Goal: Transaction & Acquisition: Purchase product/service

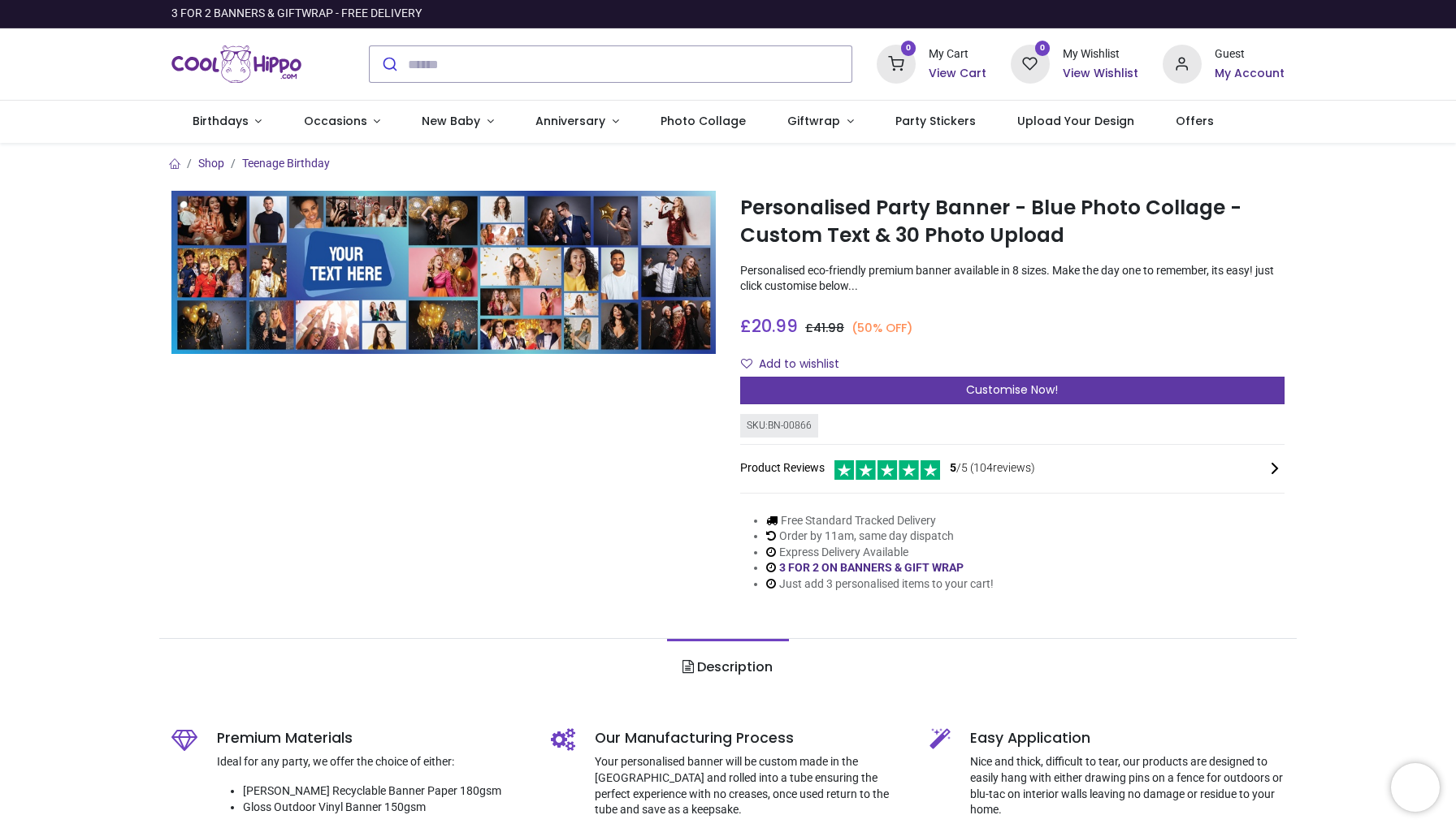
click at [929, 385] on div "Customise Now!" at bounding box center [1012, 391] width 544 height 27
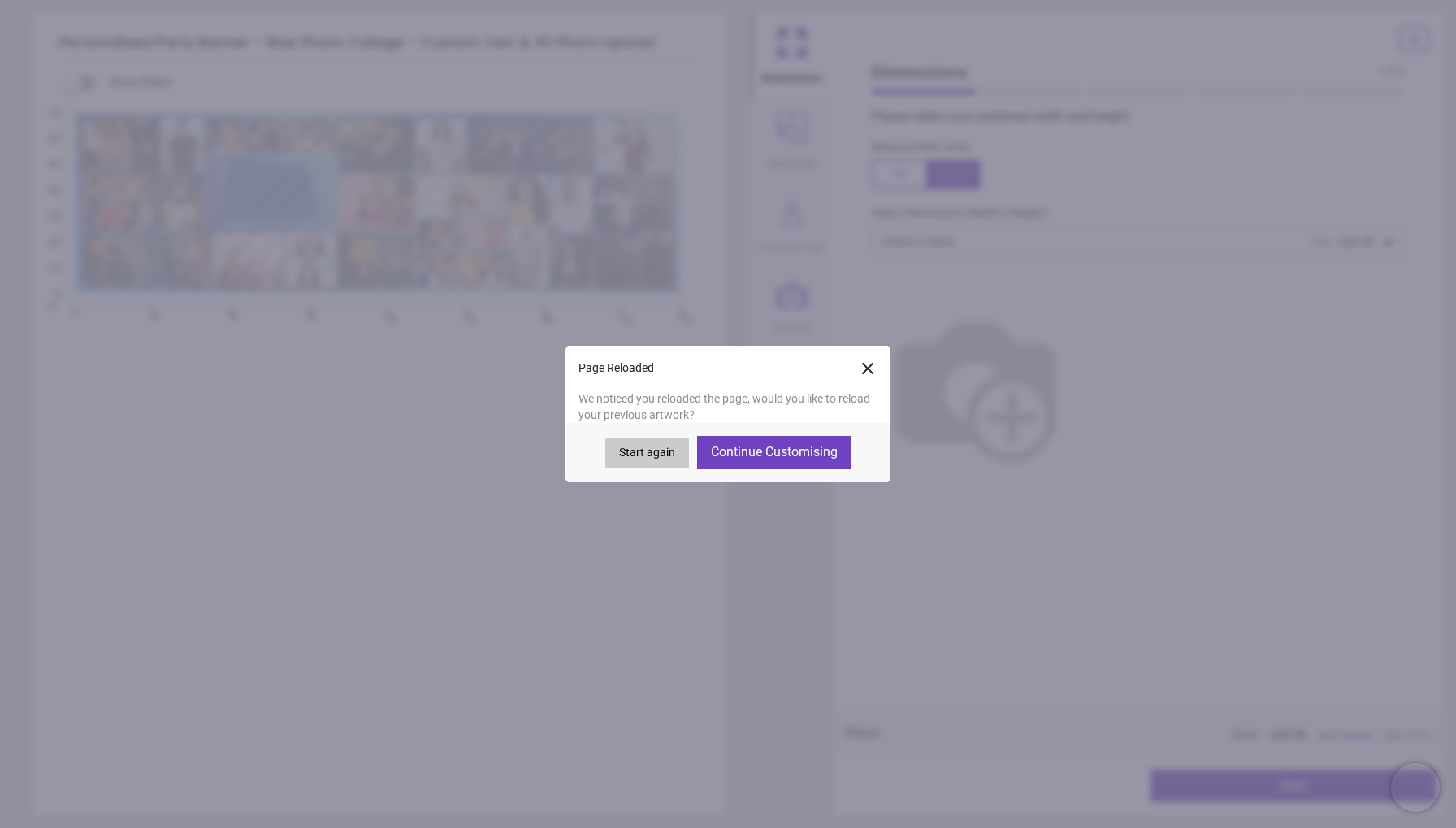
click at [869, 373] on icon at bounding box center [867, 368] width 19 height 19
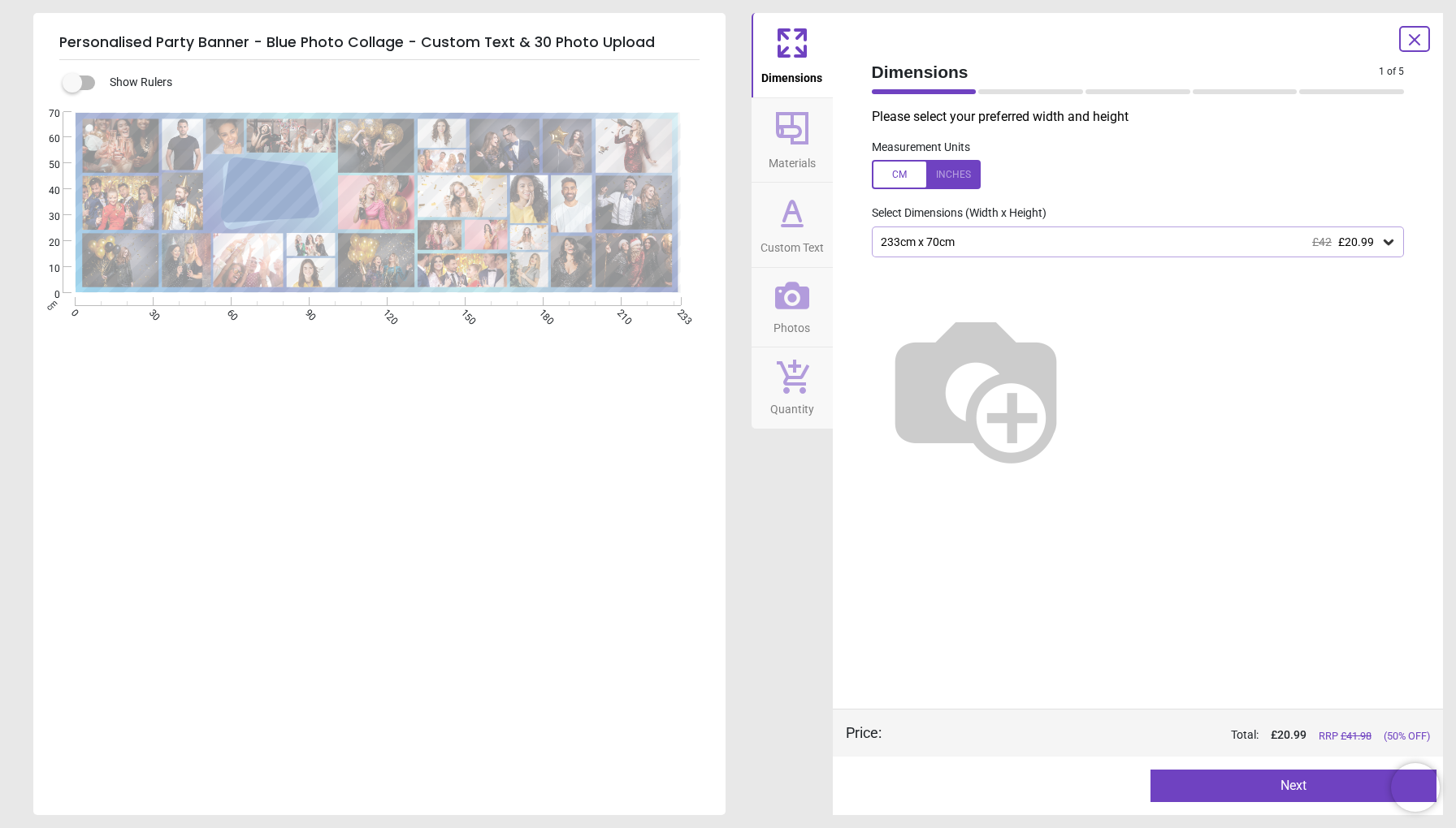
click at [892, 169] on div at bounding box center [925, 174] width 109 height 29
click at [933, 170] on div at bounding box center [925, 174] width 109 height 29
click at [980, 239] on div "233cm x 70cm £42 £20.99" at bounding box center [1130, 242] width 502 height 14
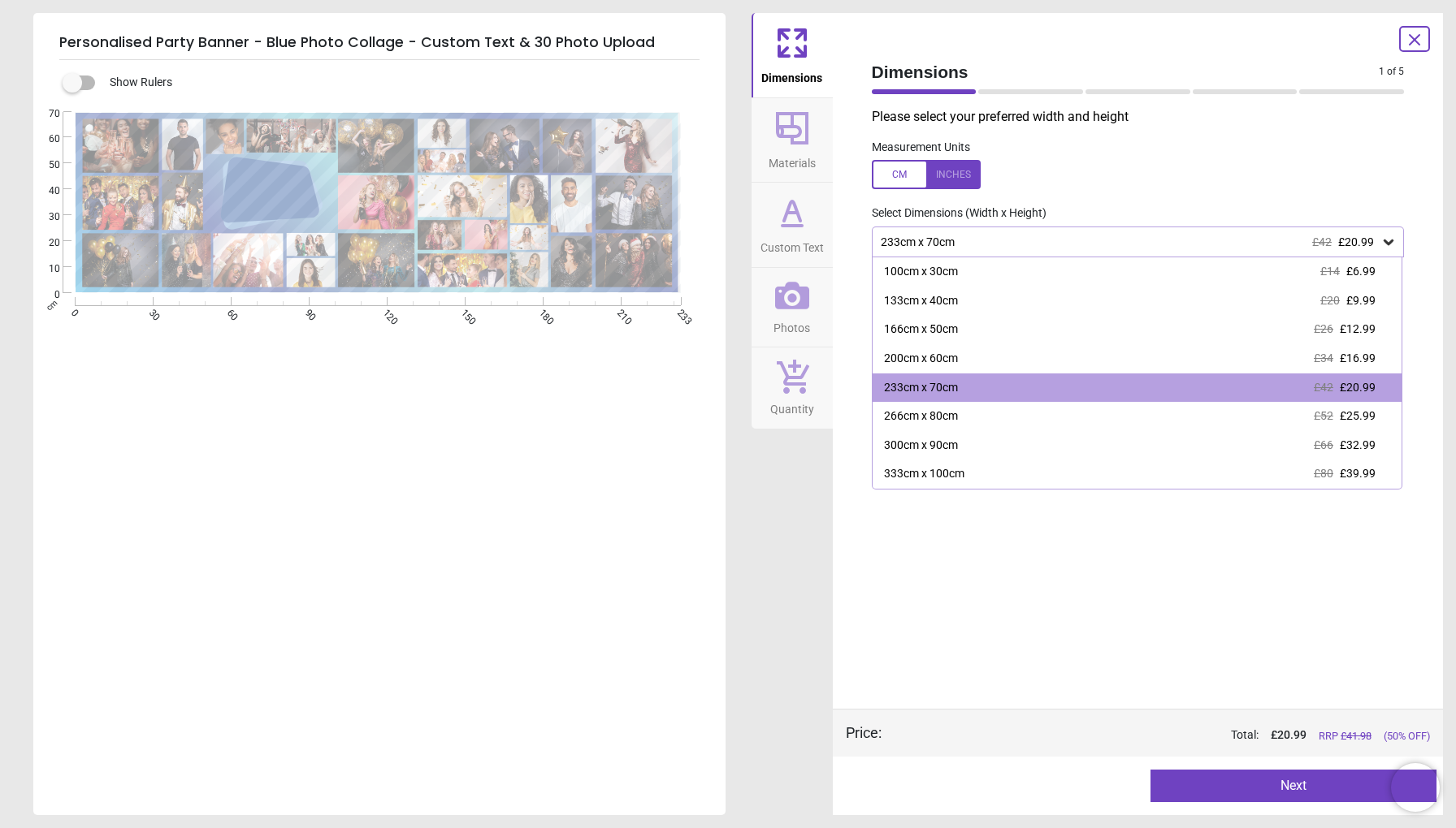
click at [952, 601] on div "Please select your preferred width and height Measurement Units Select Dimensio…" at bounding box center [1138, 408] width 559 height 601
click at [1284, 786] on button "Next" at bounding box center [1292, 786] width 286 height 33
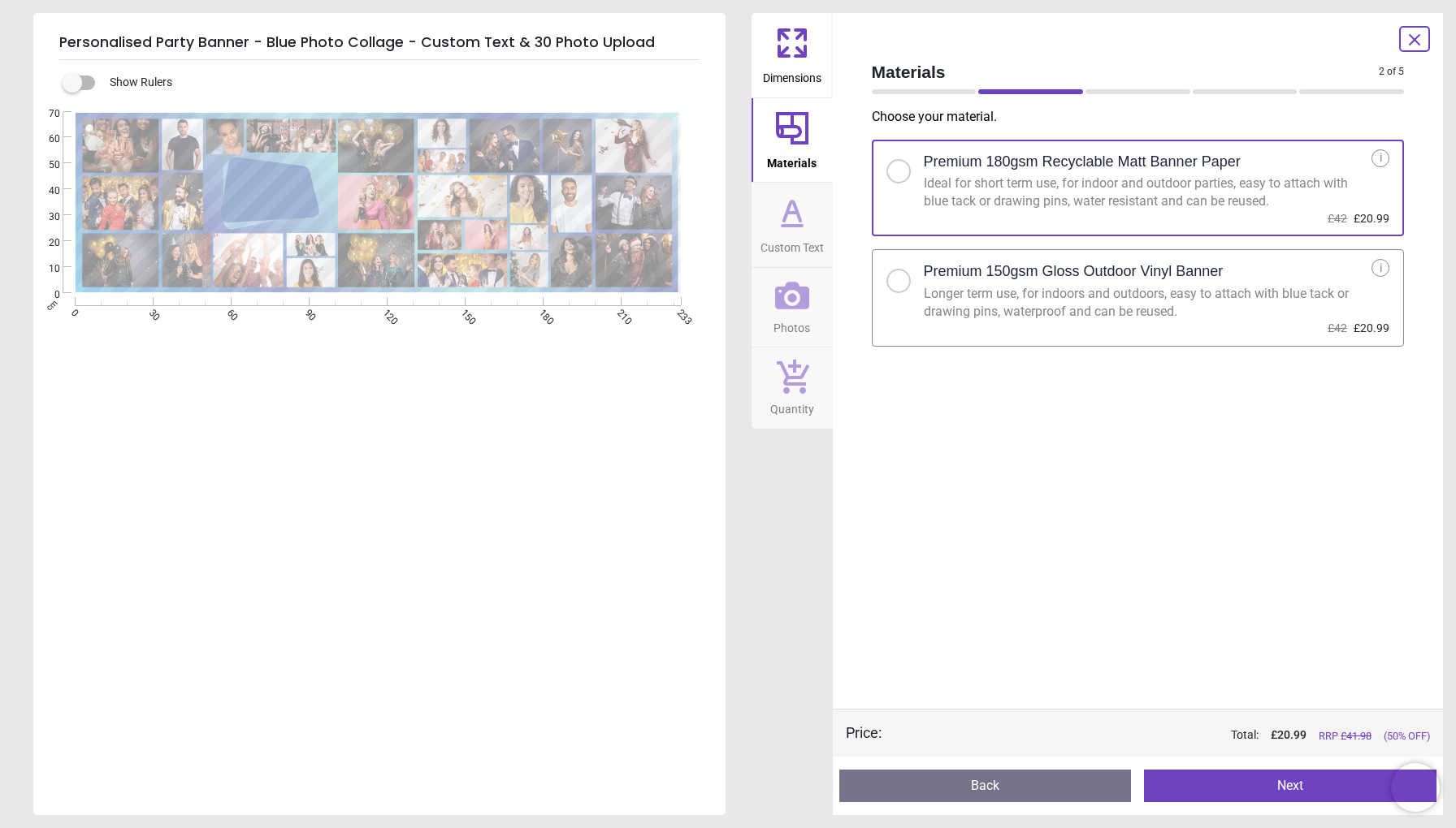
click at [1254, 788] on button "Next" at bounding box center [1290, 786] width 292 height 33
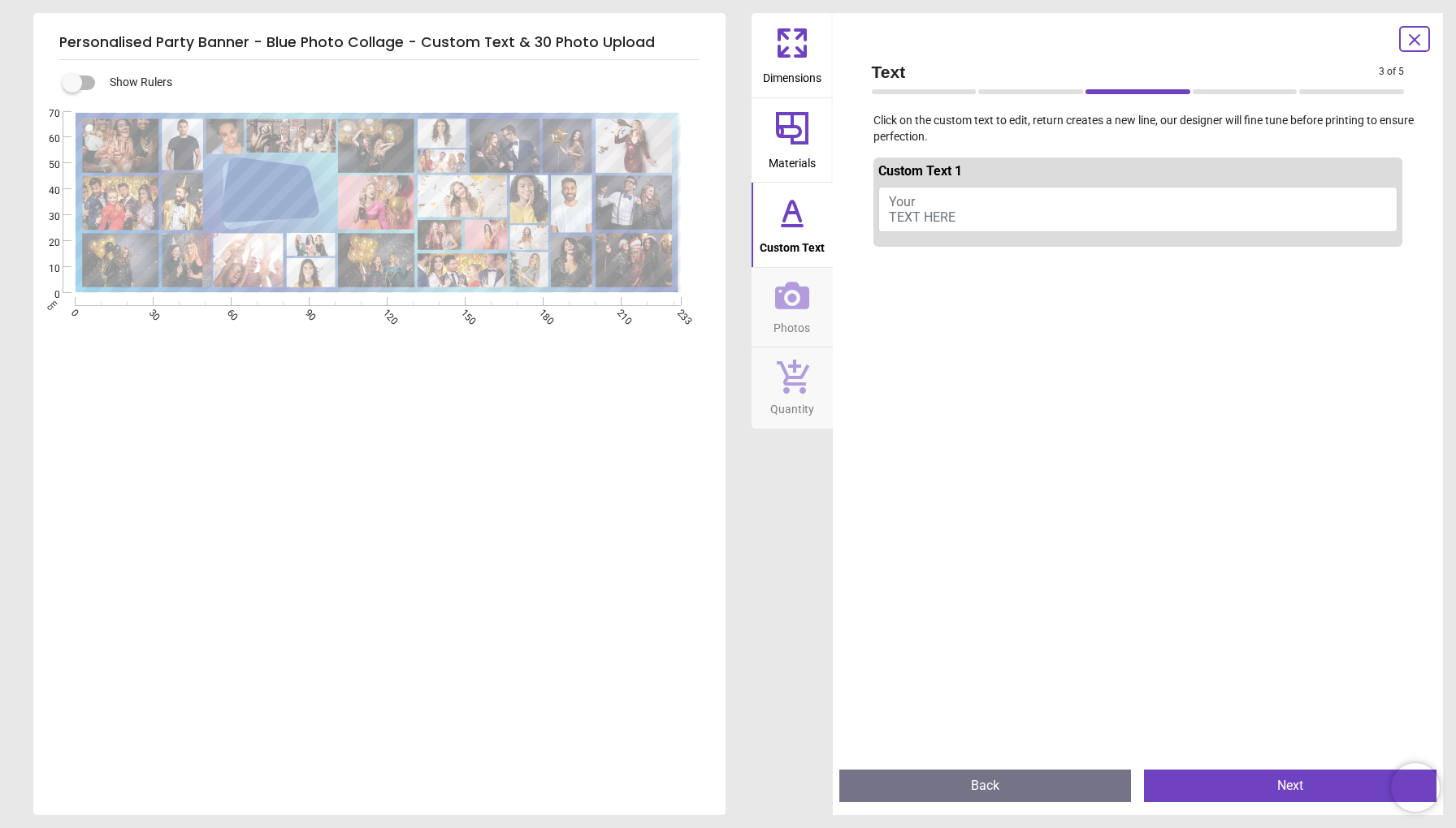
click at [961, 215] on button "Your TEXT HERE" at bounding box center [1137, 210] width 520 height 46
click at [964, 201] on button "Happy 40th Chris Ross" at bounding box center [1137, 207] width 520 height 40
click at [963, 269] on div at bounding box center [1138, 662] width 530 height 828
click at [848, 214] on div "Text 3 of 5 3 of 6 Click on the custom text to edit, return creates a new line,…" at bounding box center [1138, 414] width 611 height 802
click at [282, 197] on textarea "**********" at bounding box center [269, 194] width 87 height 16
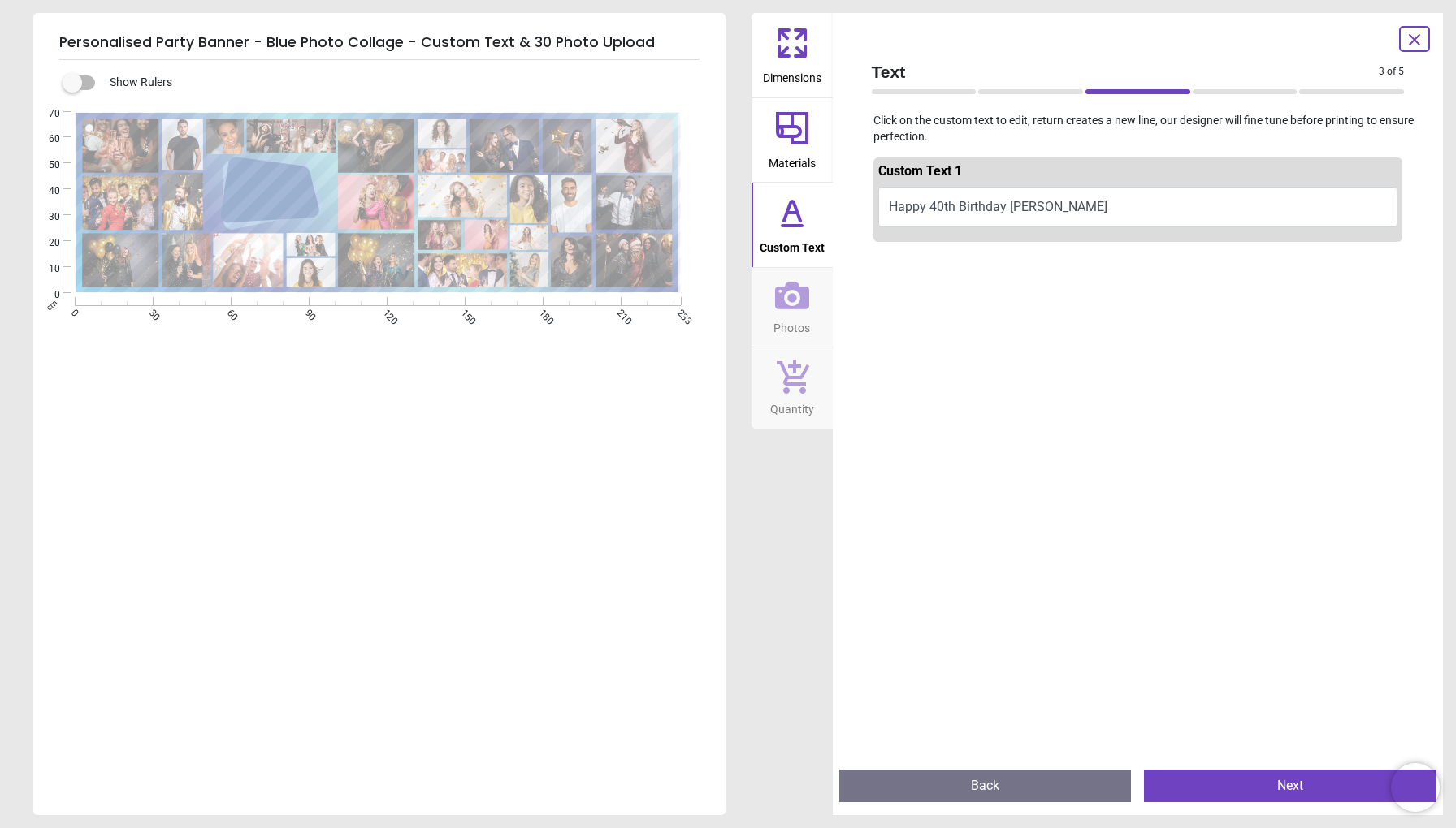
click at [174, 182] on div "**********" at bounding box center [377, 203] width 606 height 182
click at [935, 211] on button "Happy 40th Birthday Chris Ross" at bounding box center [1137, 207] width 520 height 40
click at [938, 219] on button "Happy 40th Birthday Chris Ross" at bounding box center [1137, 207] width 520 height 40
click at [972, 198] on button "Happy 40th Birthday Chris Ross" at bounding box center [1137, 207] width 520 height 40
click at [267, 187] on textarea "**********" at bounding box center [269, 194] width 87 height 16
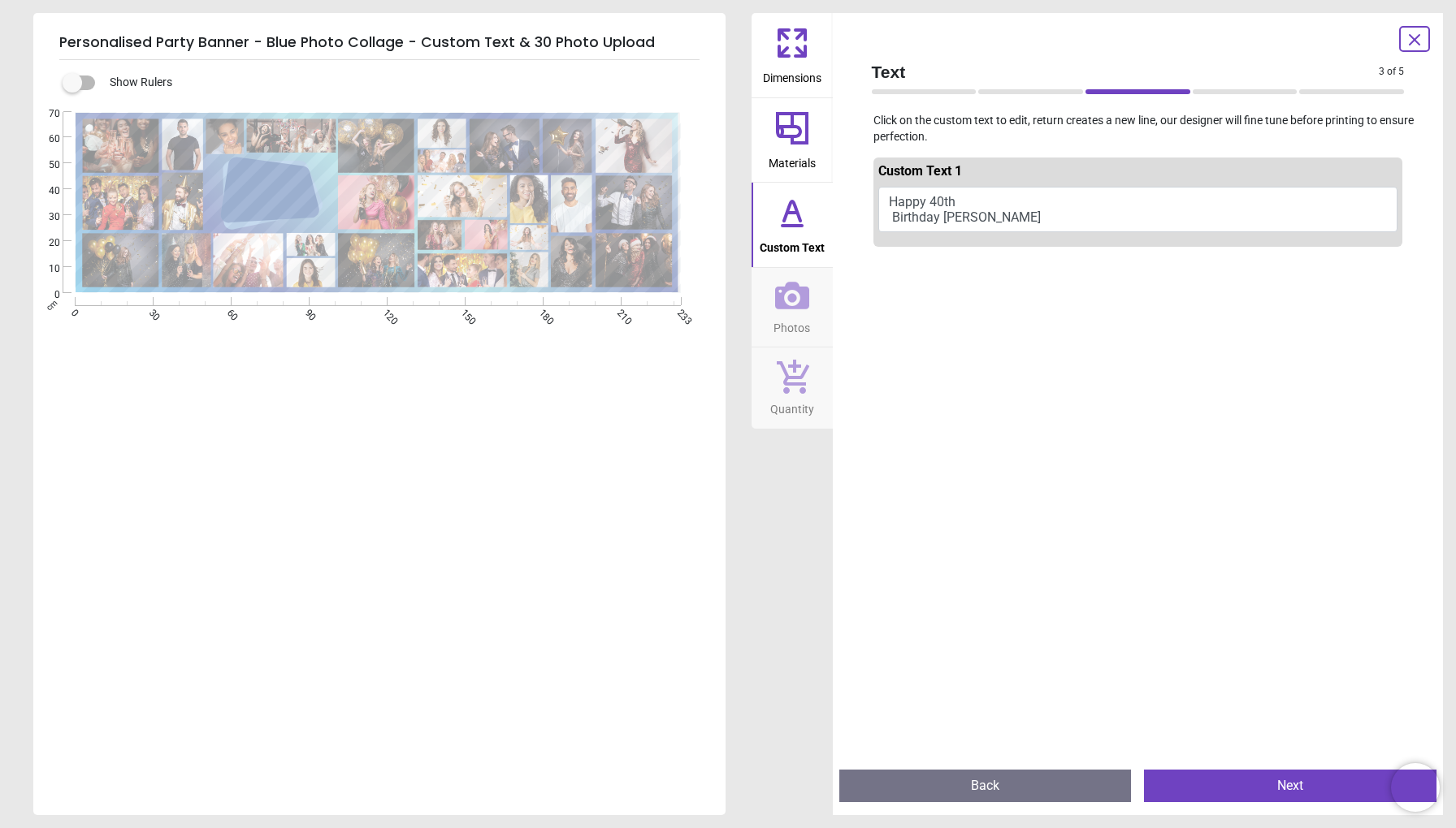
click at [285, 194] on textarea "**********" at bounding box center [269, 193] width 87 height 39
type textarea "**********"
click at [1221, 781] on button "Next" at bounding box center [1290, 786] width 292 height 33
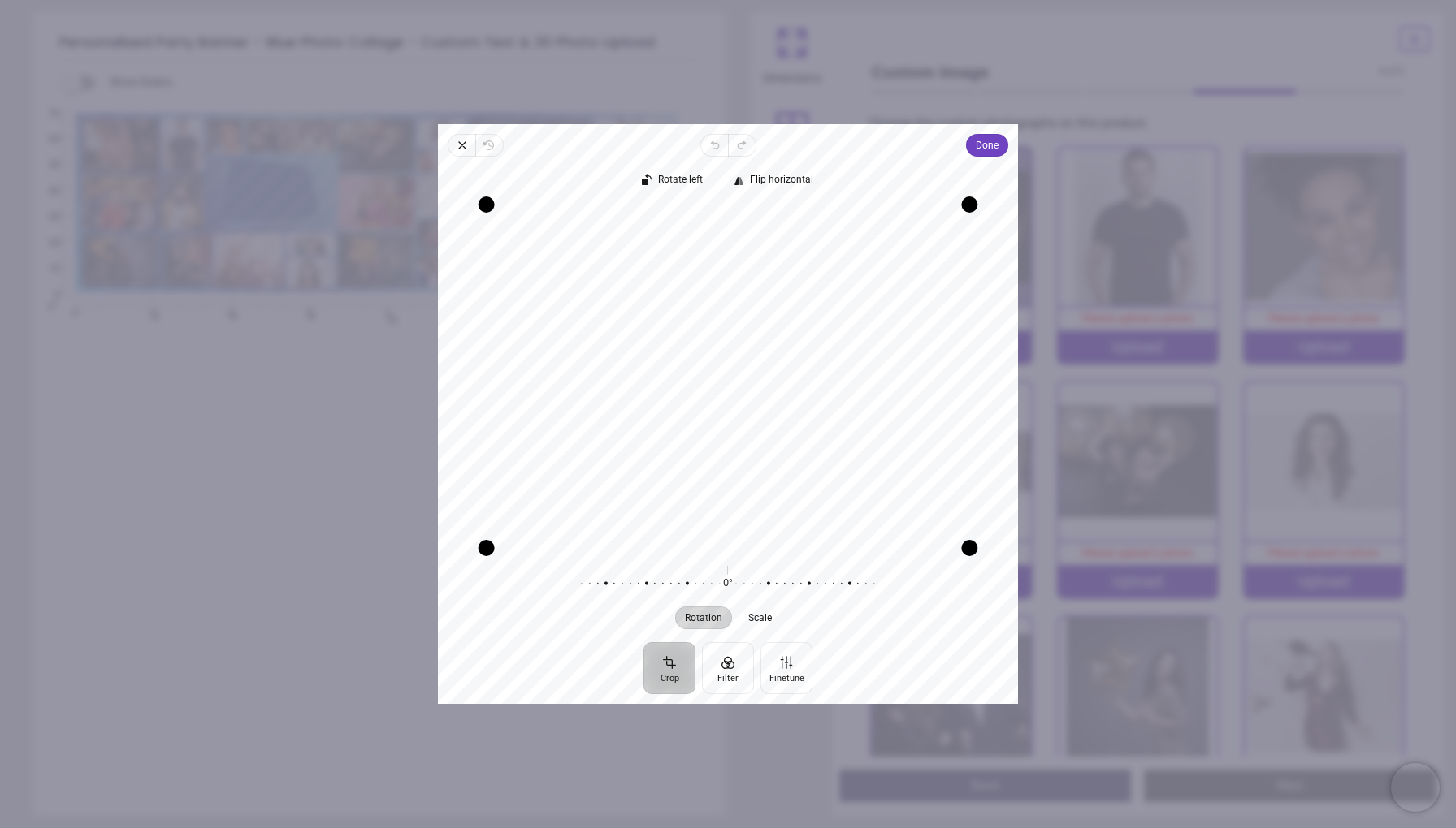
drag, startPoint x: 737, startPoint y: 330, endPoint x: 730, endPoint y: 478, distance: 148.2
click at [730, 478] on div "Recenter" at bounding box center [728, 376] width 554 height 342
drag, startPoint x: 729, startPoint y: 582, endPoint x: 741, endPoint y: 582, distance: 12.0
click at [741, 582] on div at bounding box center [723, 583] width 311 height 46
drag, startPoint x: 741, startPoint y: 582, endPoint x: 728, endPoint y: 582, distance: 13.0
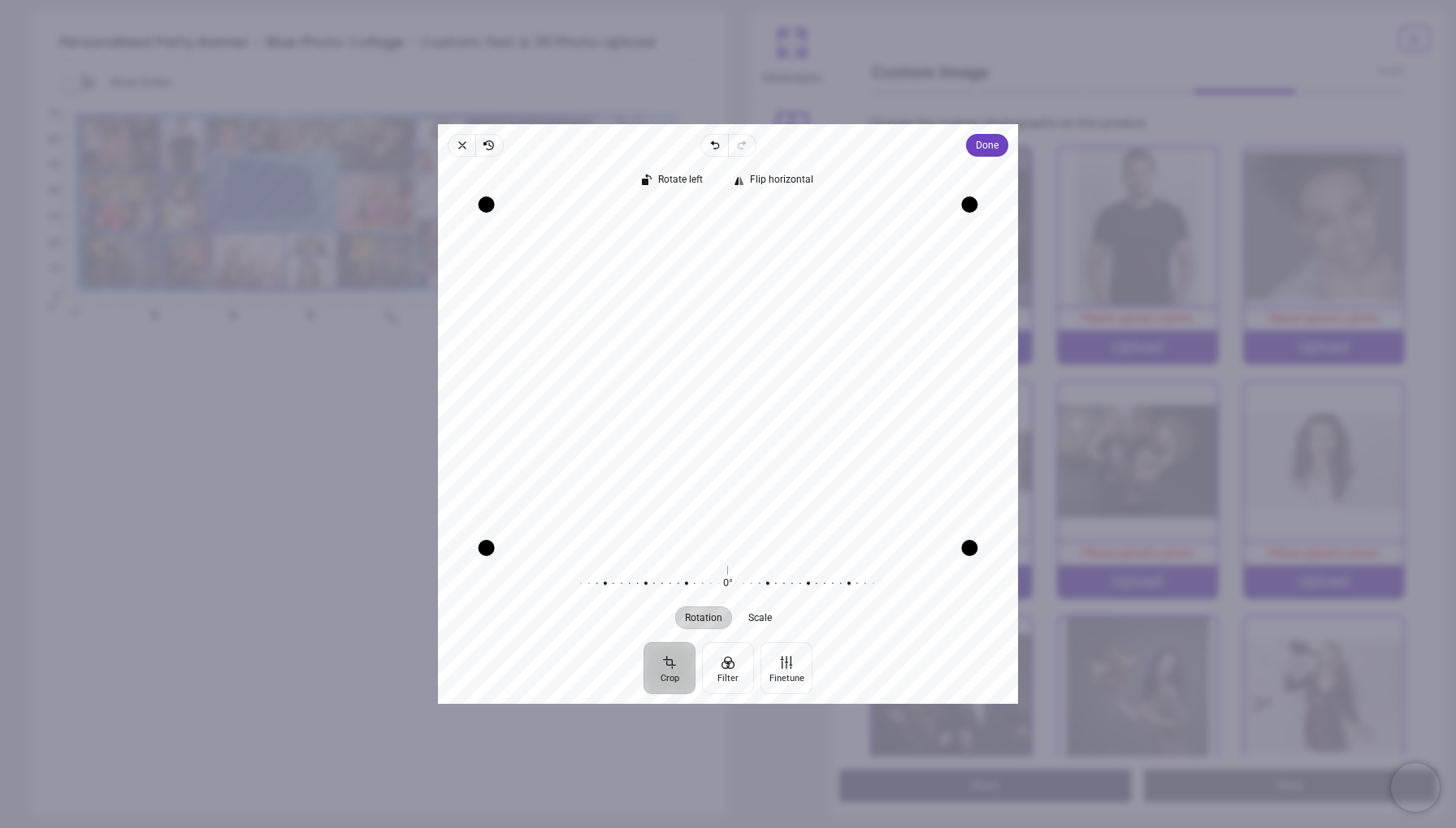
click at [728, 582] on div at bounding box center [718, 583] width 311 height 46
click at [758, 610] on button "Scale" at bounding box center [759, 617] width 43 height 23
drag, startPoint x: 737, startPoint y: 581, endPoint x: 707, endPoint y: 582, distance: 30.0
click at [707, 582] on div at bounding box center [839, 583] width 311 height 46
drag, startPoint x: 740, startPoint y: 479, endPoint x: 744, endPoint y: 465, distance: 14.6
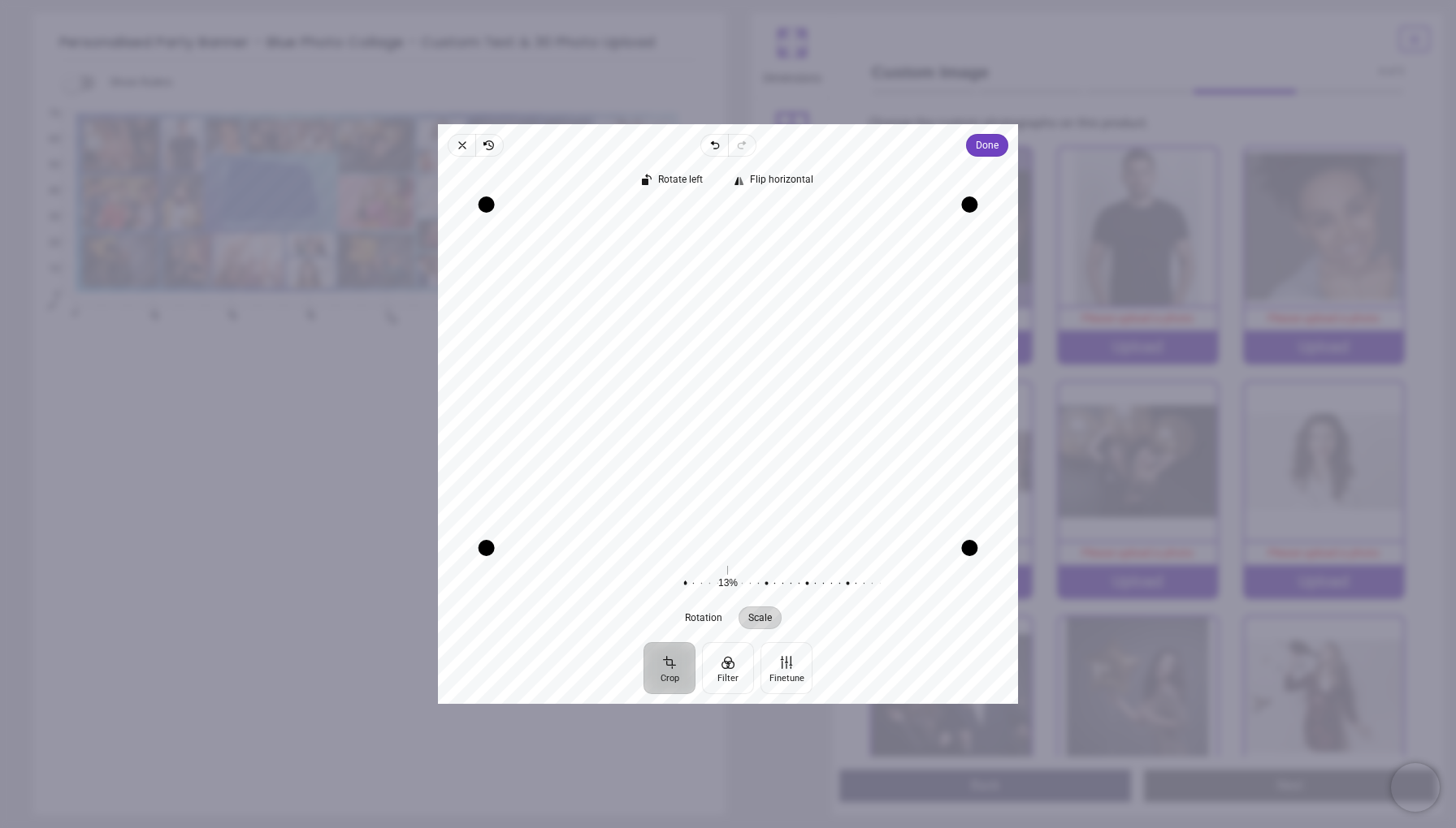
click at [744, 465] on div "Recenter" at bounding box center [728, 376] width 554 height 342
click at [994, 142] on span "Done" at bounding box center [986, 145] width 23 height 19
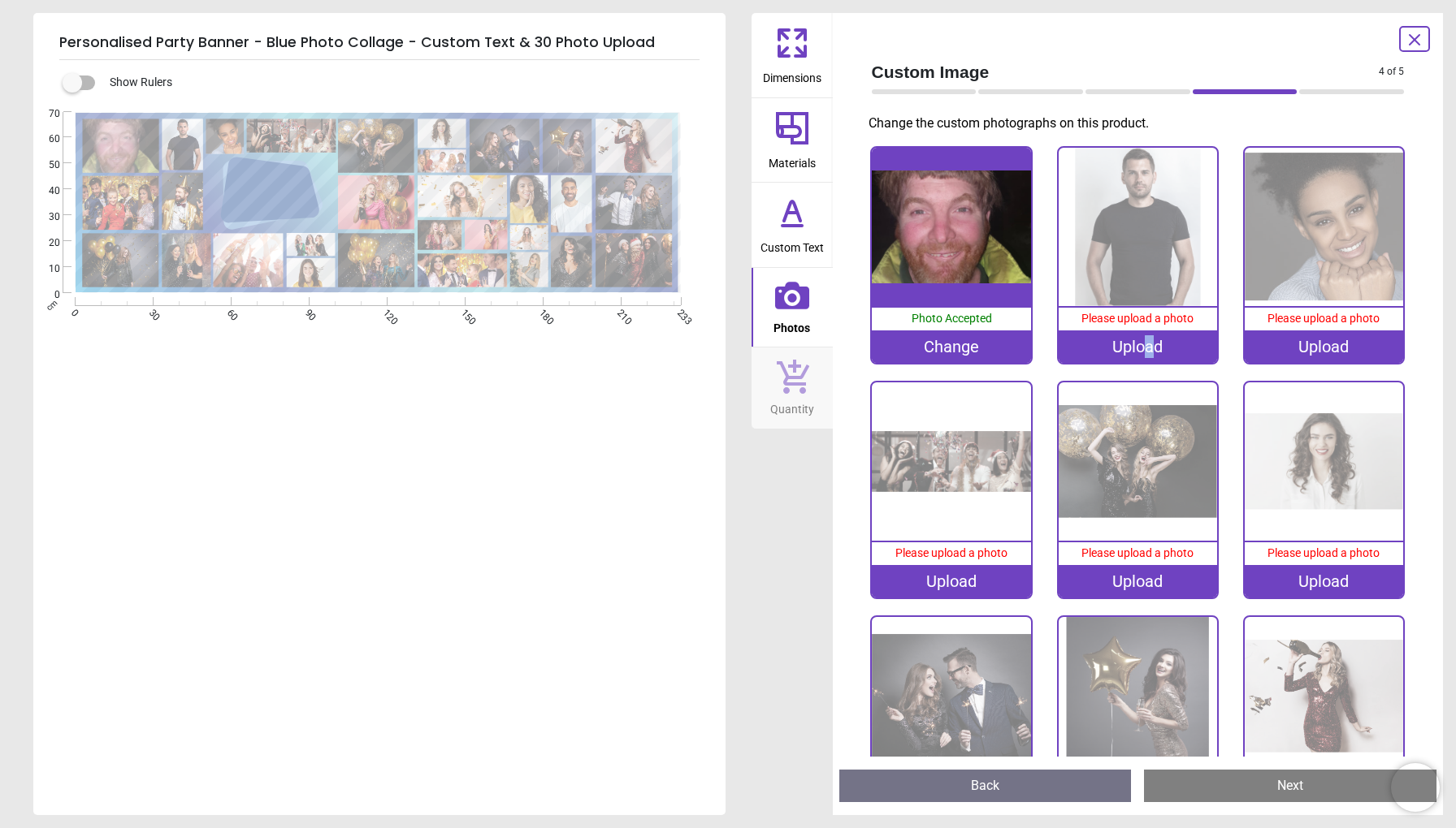
click at [1148, 341] on div "Upload" at bounding box center [1137, 347] width 158 height 33
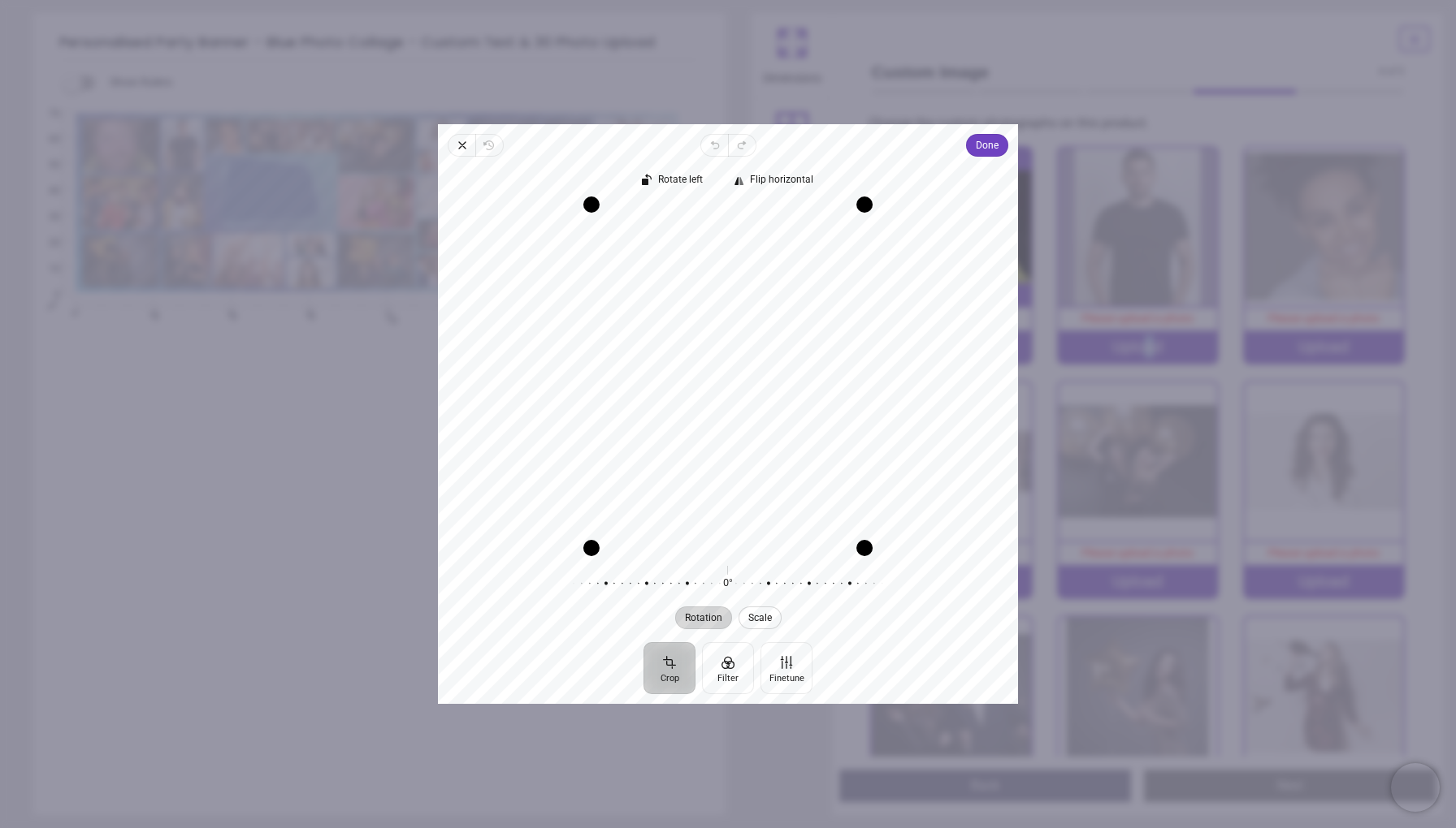
click at [765, 613] on span "Scale" at bounding box center [760, 617] width 24 height 10
drag, startPoint x: 759, startPoint y: 583, endPoint x: 709, endPoint y: 582, distance: 50.0
click at [709, 582] on div at bounding box center [832, 583] width 311 height 46
drag, startPoint x: 715, startPoint y: 415, endPoint x: 725, endPoint y: 459, distance: 45.1
click at [725, 459] on div "Recenter" at bounding box center [728, 376] width 554 height 342
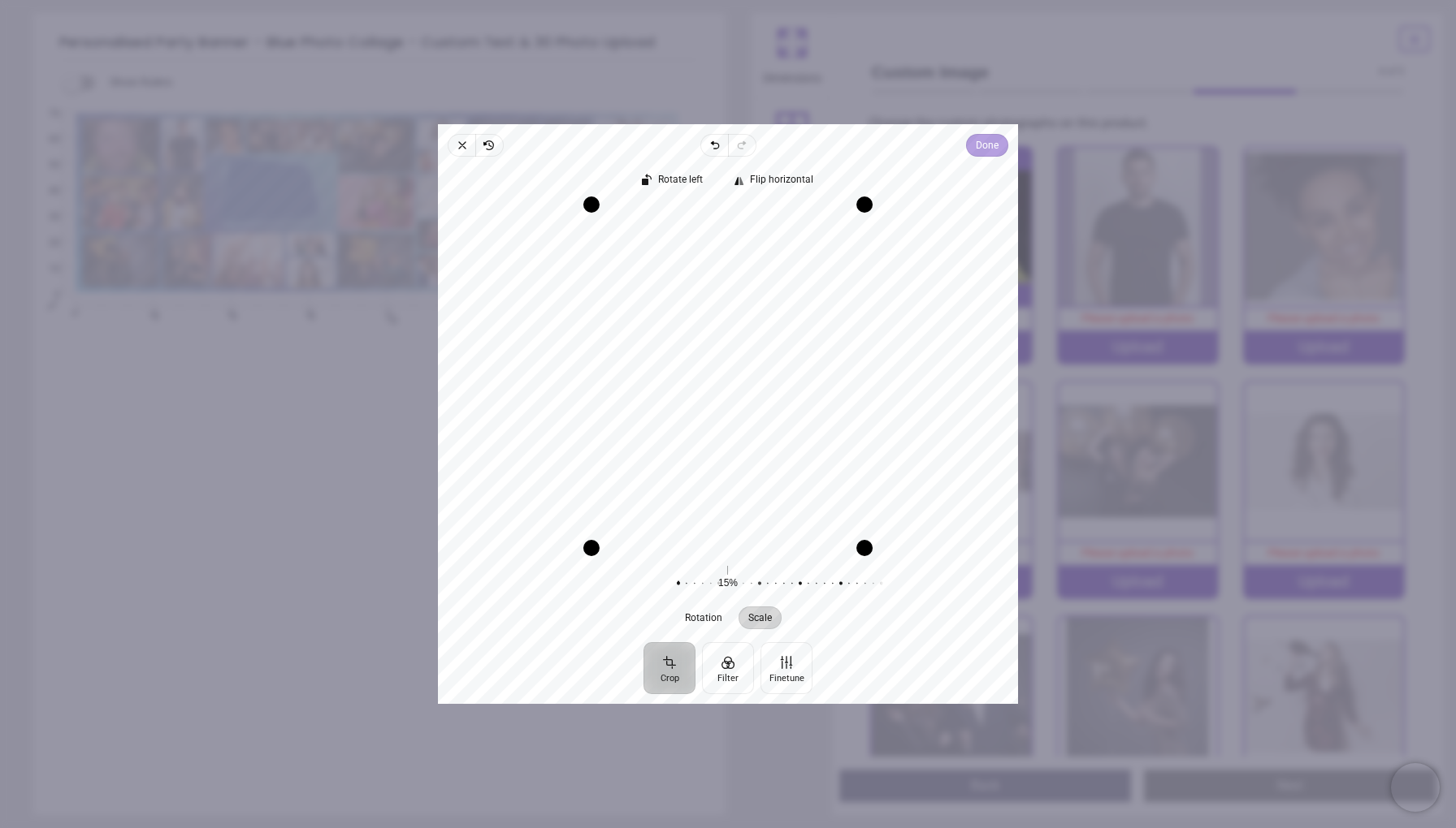
click at [984, 144] on span "Done" at bounding box center [986, 145] width 23 height 19
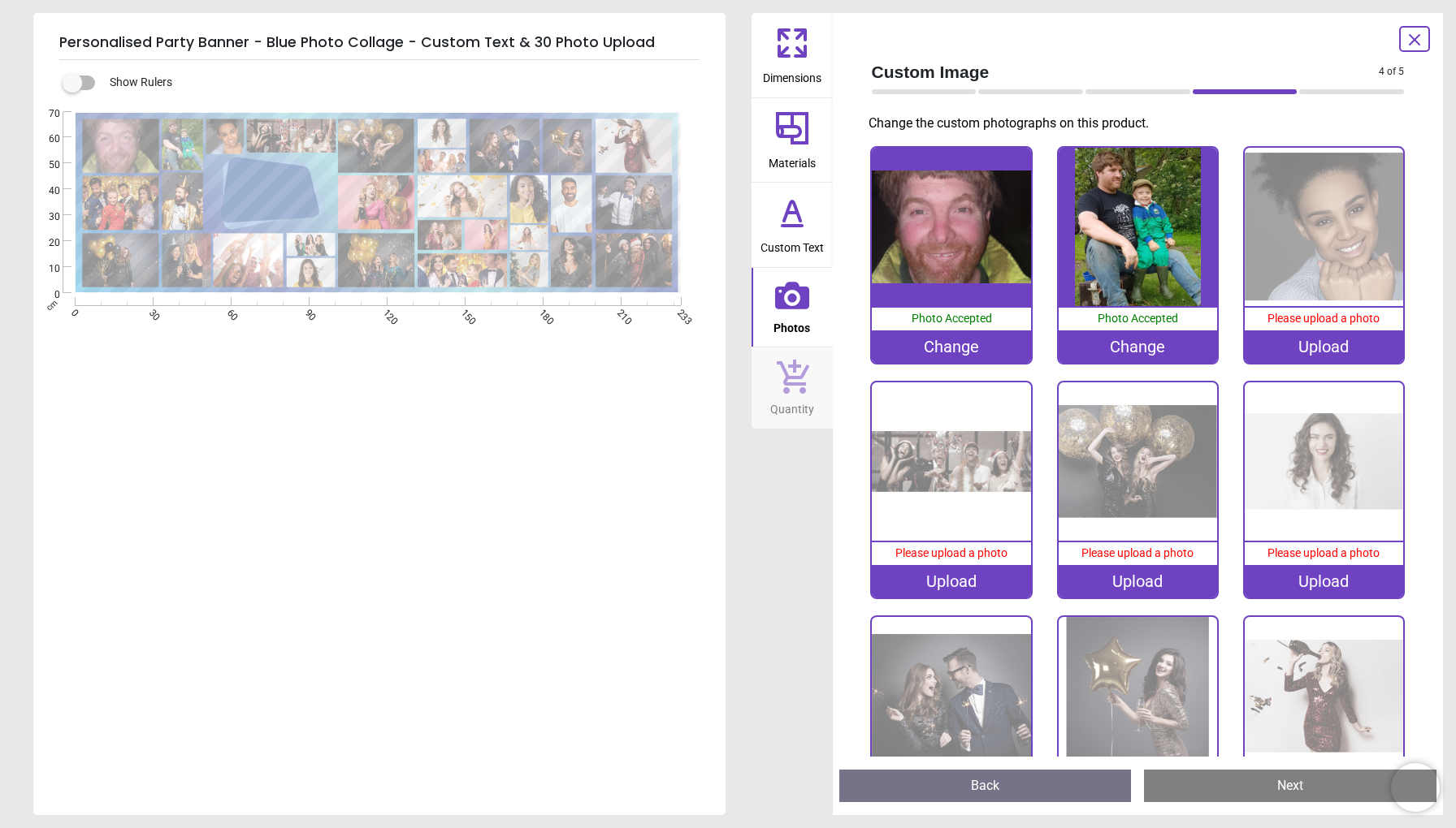
click at [1356, 341] on div "Upload" at bounding box center [1323, 347] width 158 height 33
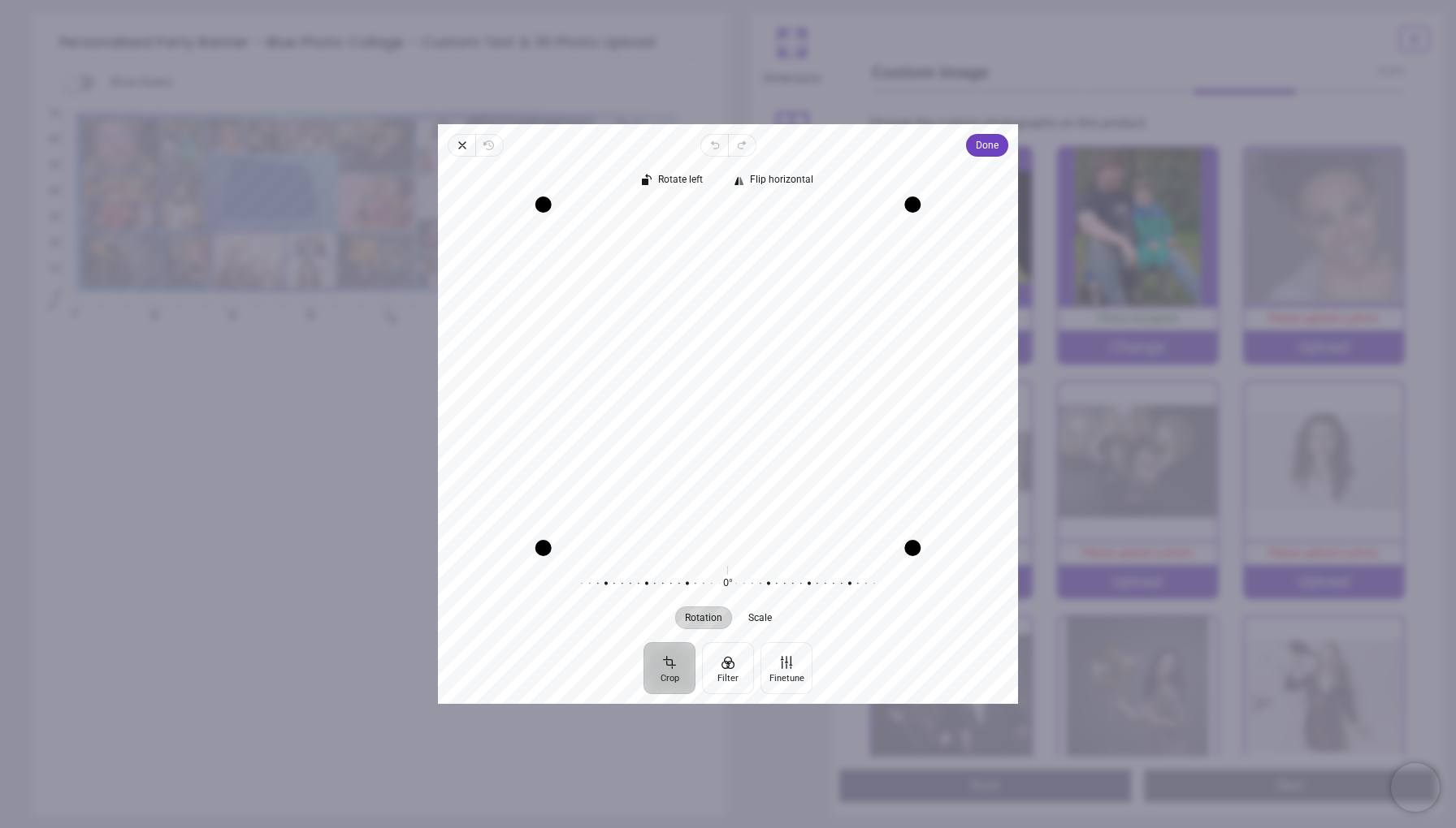
drag, startPoint x: 748, startPoint y: 417, endPoint x: 748, endPoint y: 549, distance: 132.0
click at [748, 548] on div "Recenter" at bounding box center [728, 376] width 554 height 342
drag, startPoint x: 857, startPoint y: 424, endPoint x: 857, endPoint y: 414, distance: 10.0
click at [857, 414] on div "Recenter" at bounding box center [728, 376] width 554 height 342
click at [976, 144] on span "Done" at bounding box center [986, 145] width 23 height 19
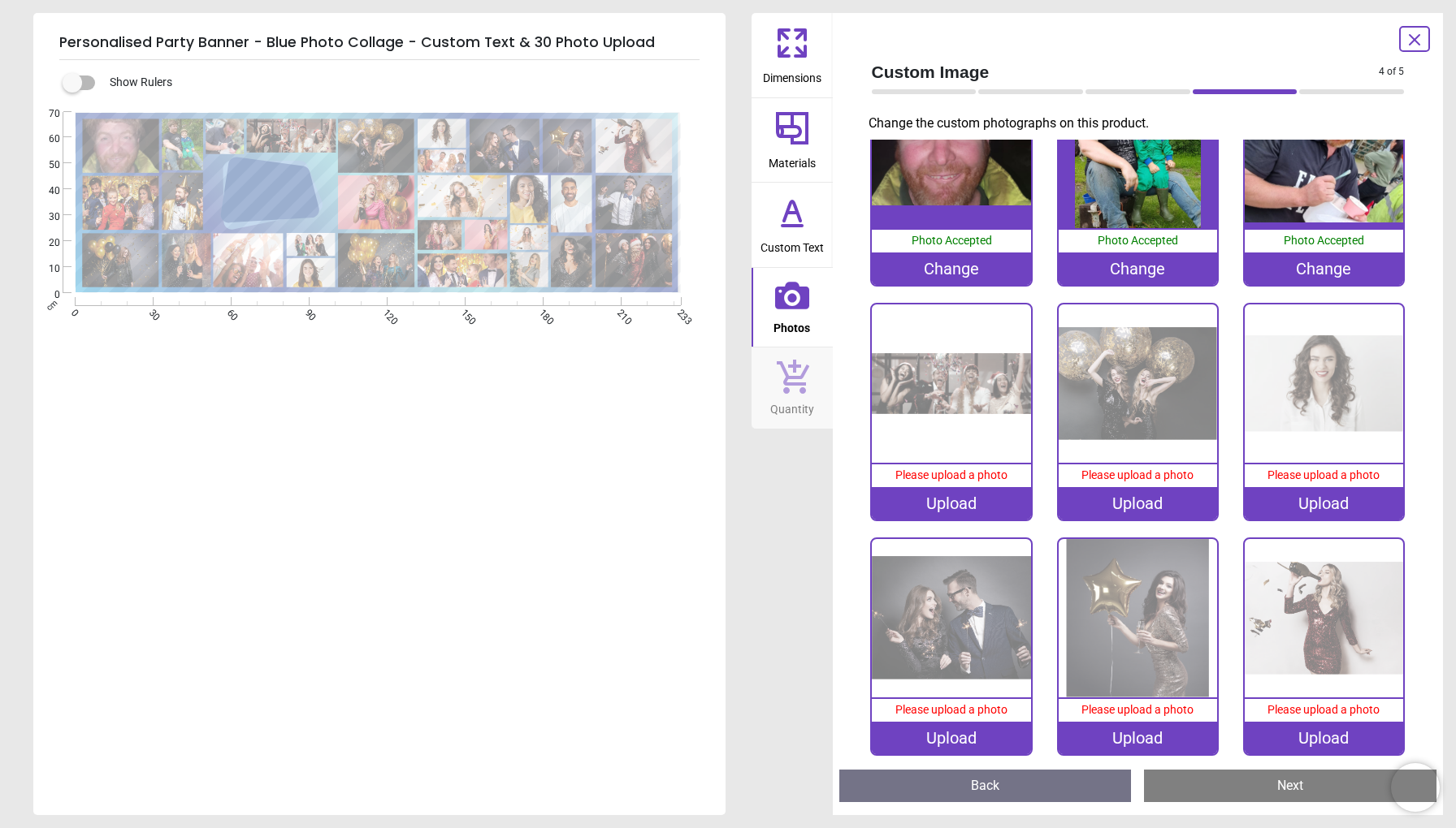
scroll to position [82, 0]
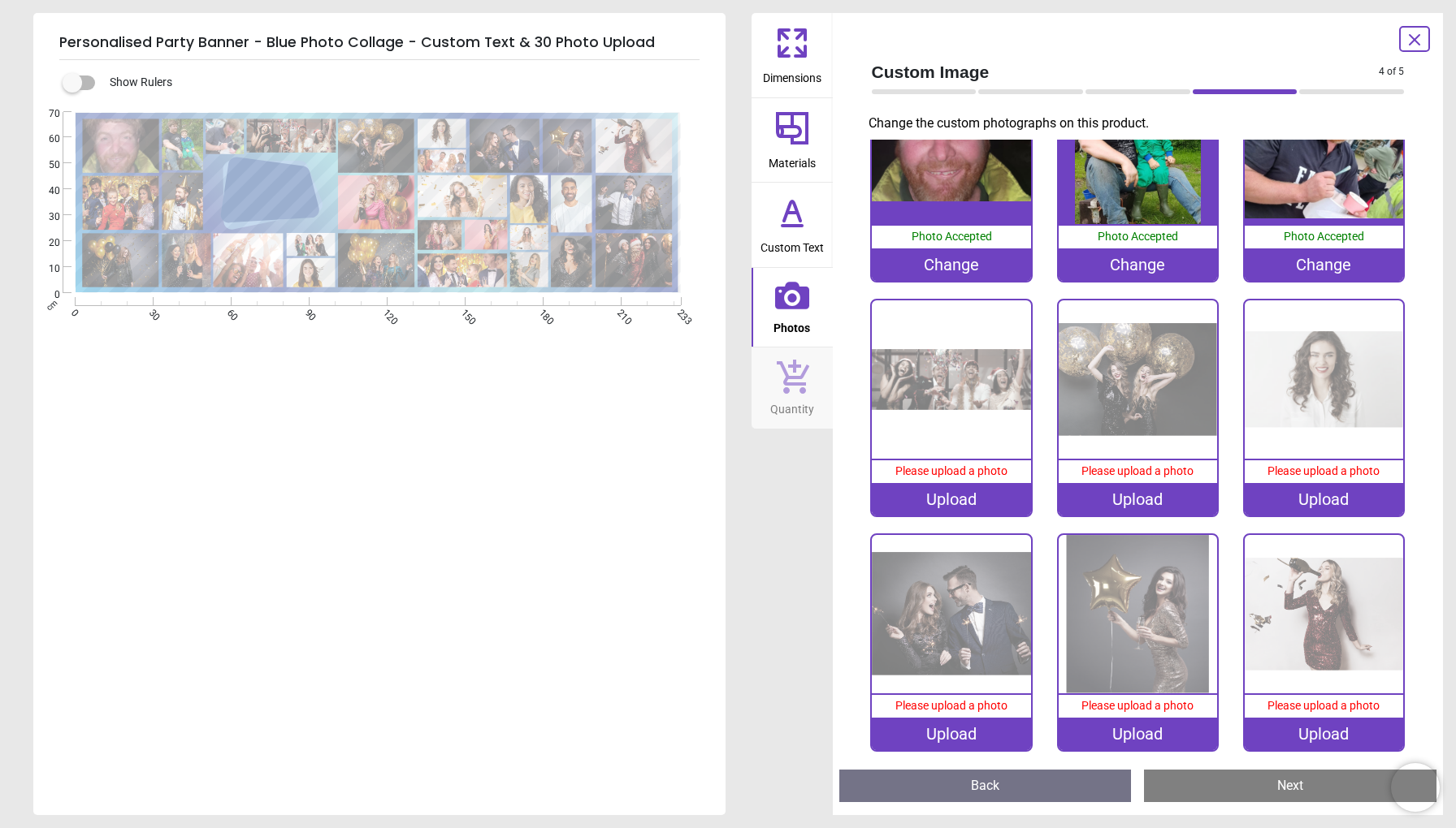
click at [985, 498] on div "Upload" at bounding box center [950, 499] width 158 height 33
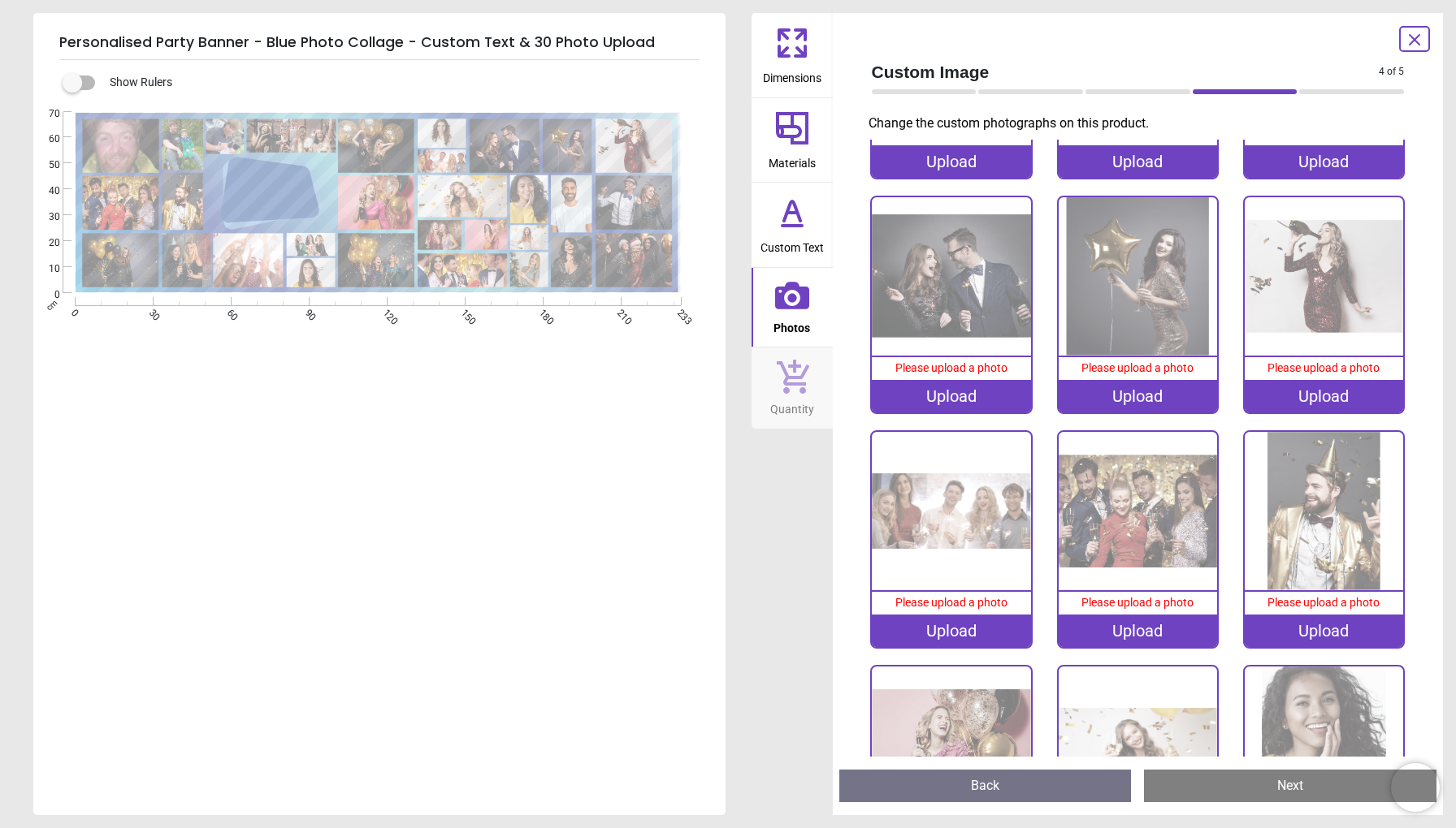
scroll to position [431, 0]
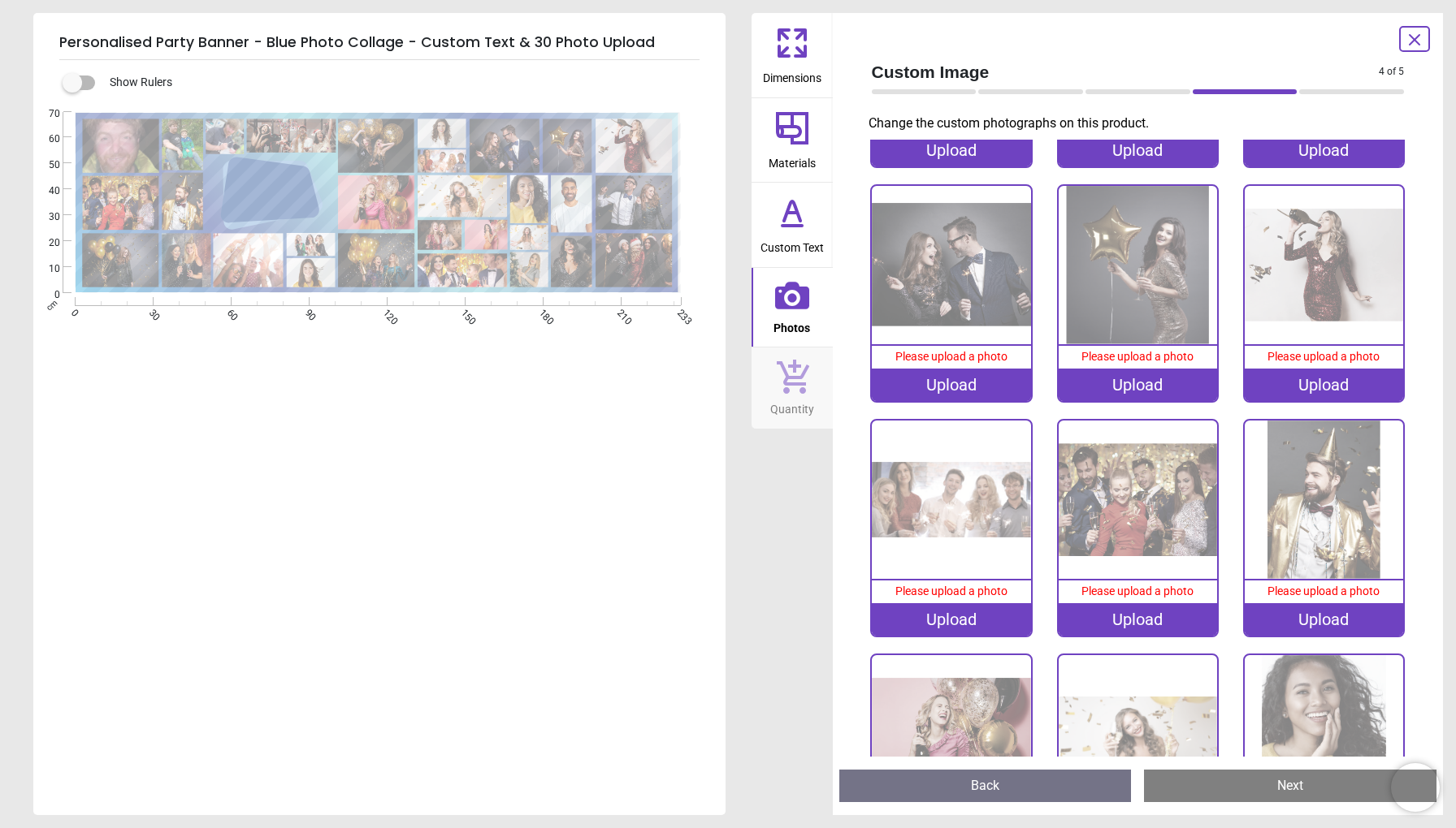
click at [1165, 616] on div "Upload" at bounding box center [1137, 620] width 158 height 33
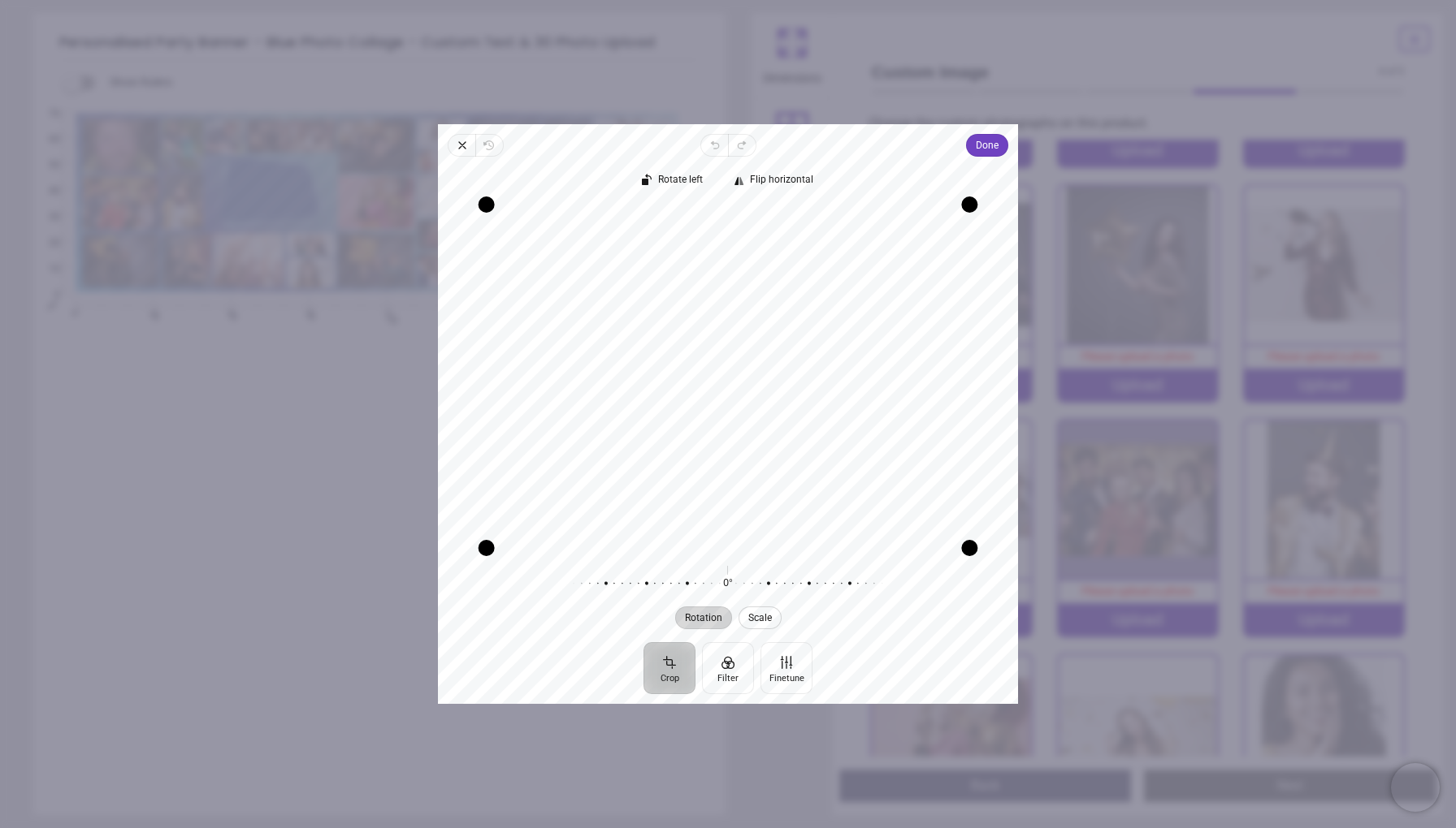
click at [758, 608] on button "Scale" at bounding box center [759, 617] width 43 height 23
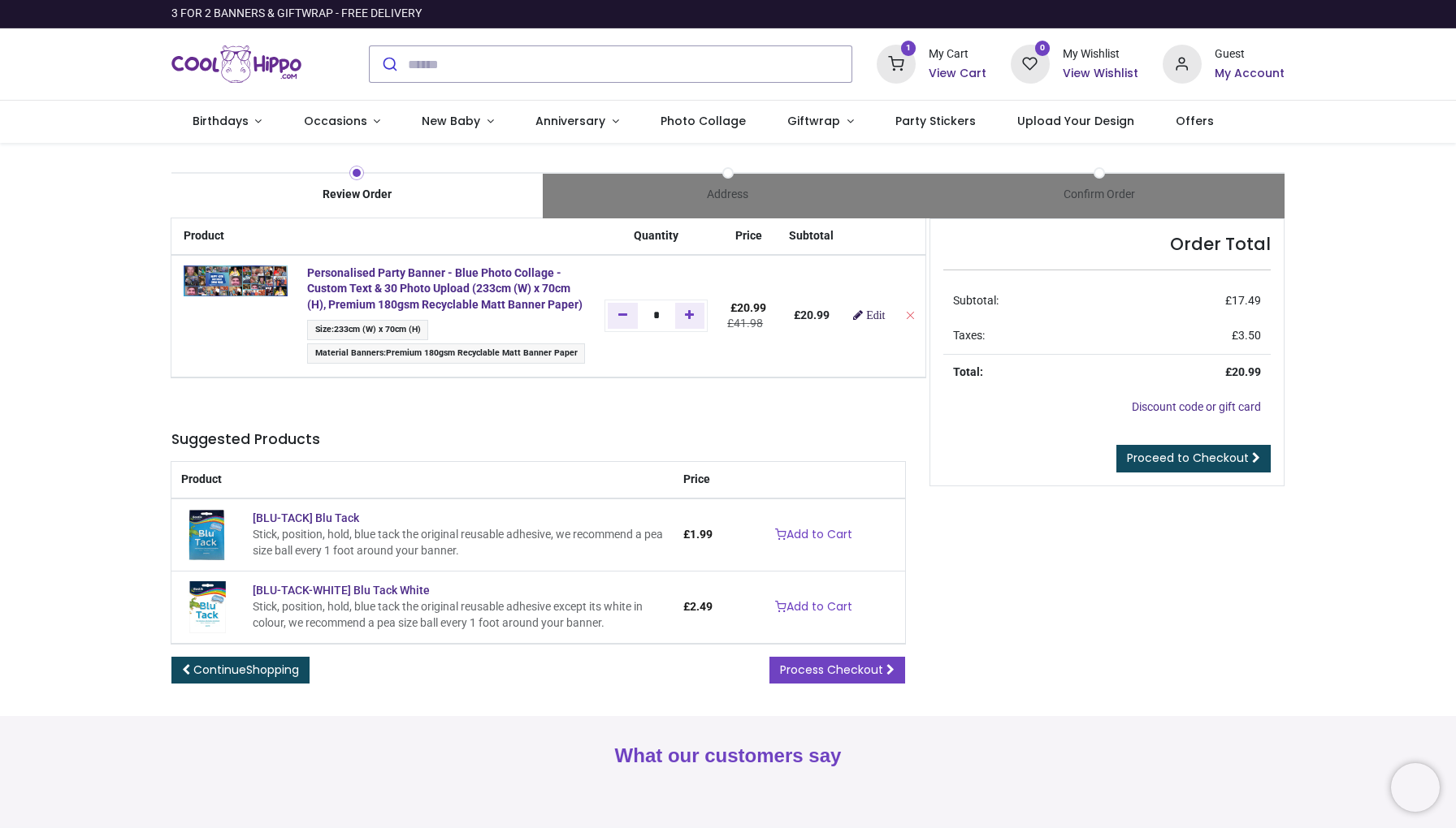
click at [884, 320] on span "Edit" at bounding box center [875, 315] width 18 height 11
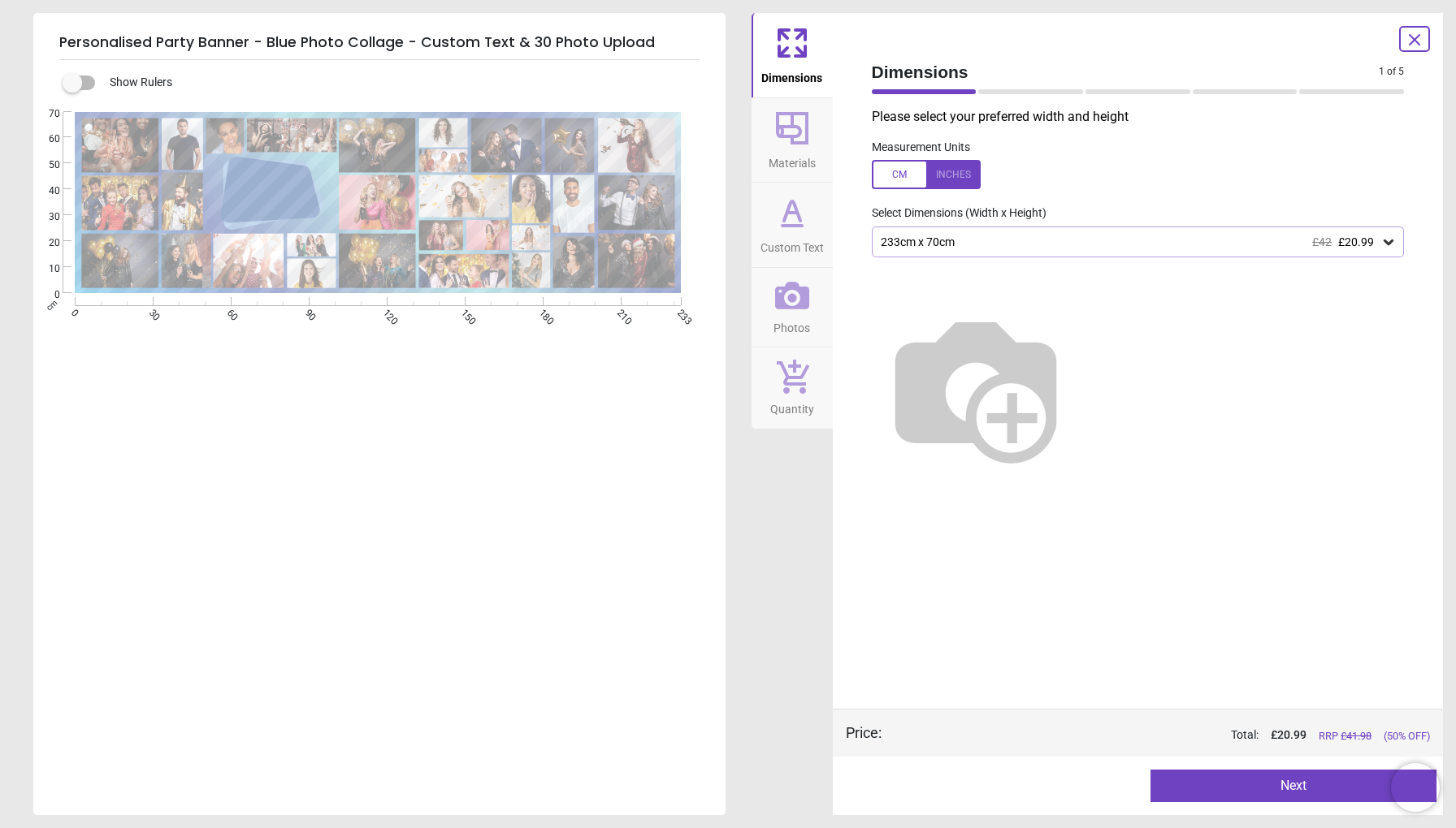
type textarea "**********"
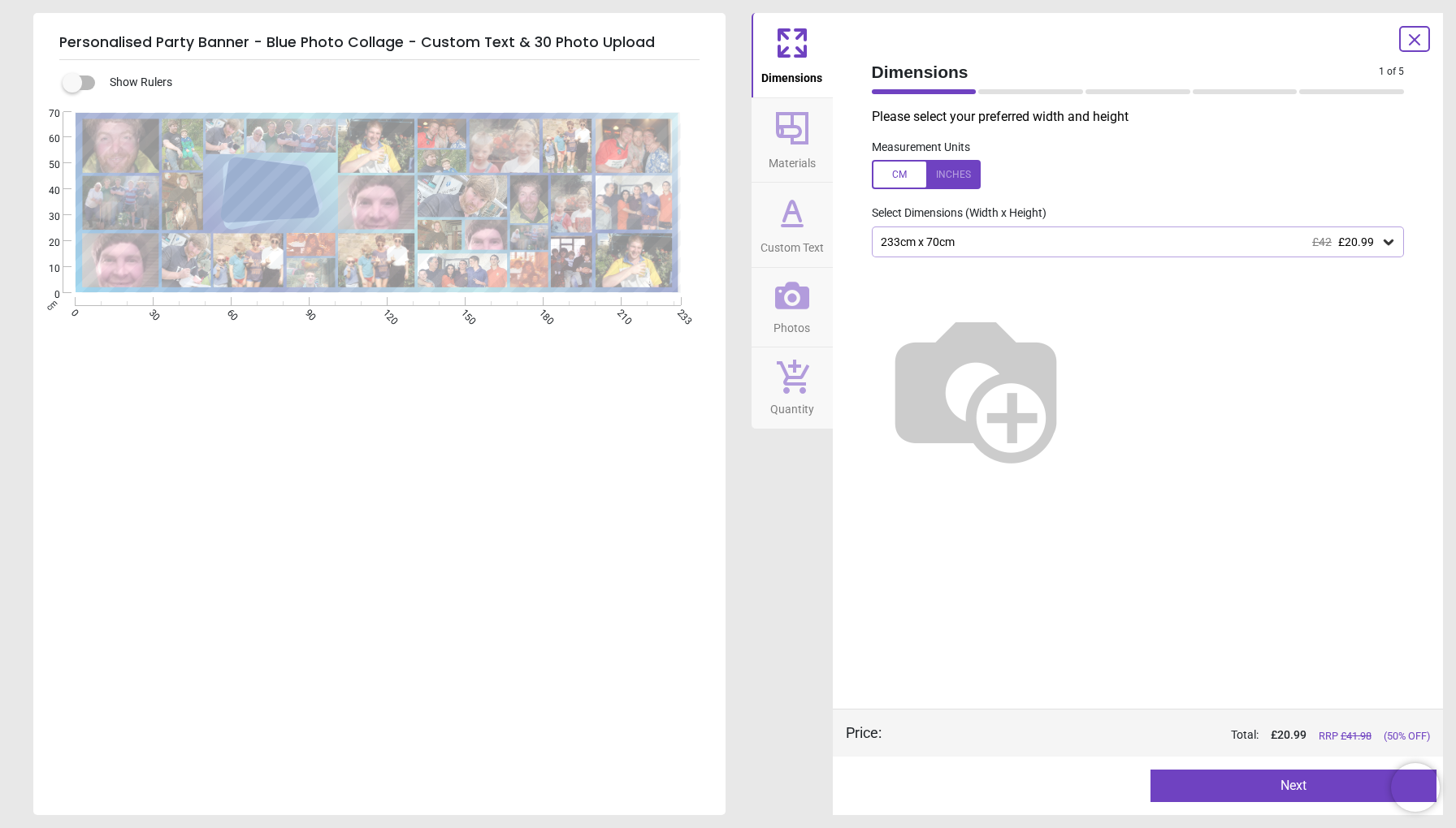
click at [1276, 783] on button "Next" at bounding box center [1292, 786] width 286 height 33
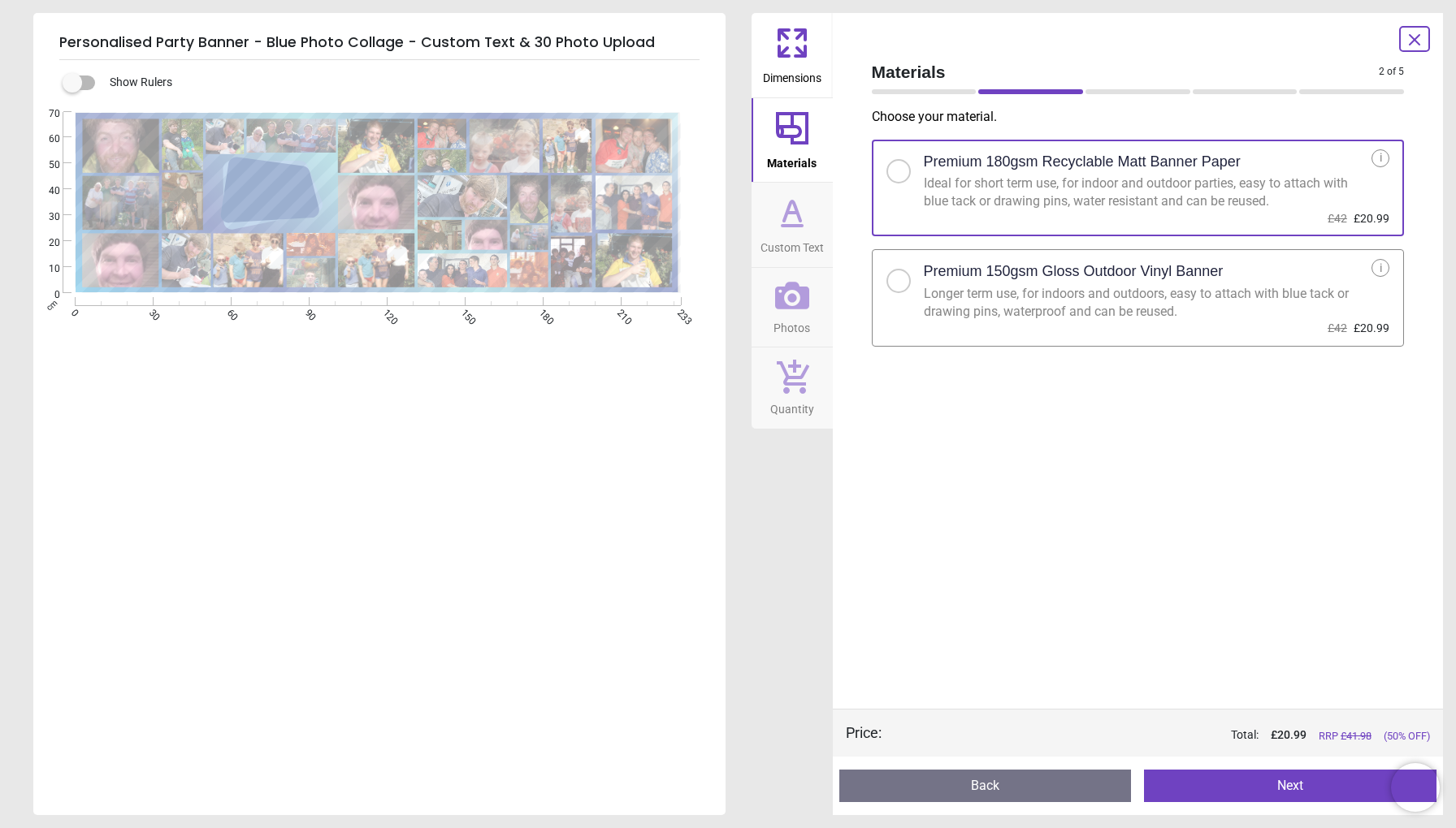
click at [1247, 795] on button "Next" at bounding box center [1290, 786] width 292 height 33
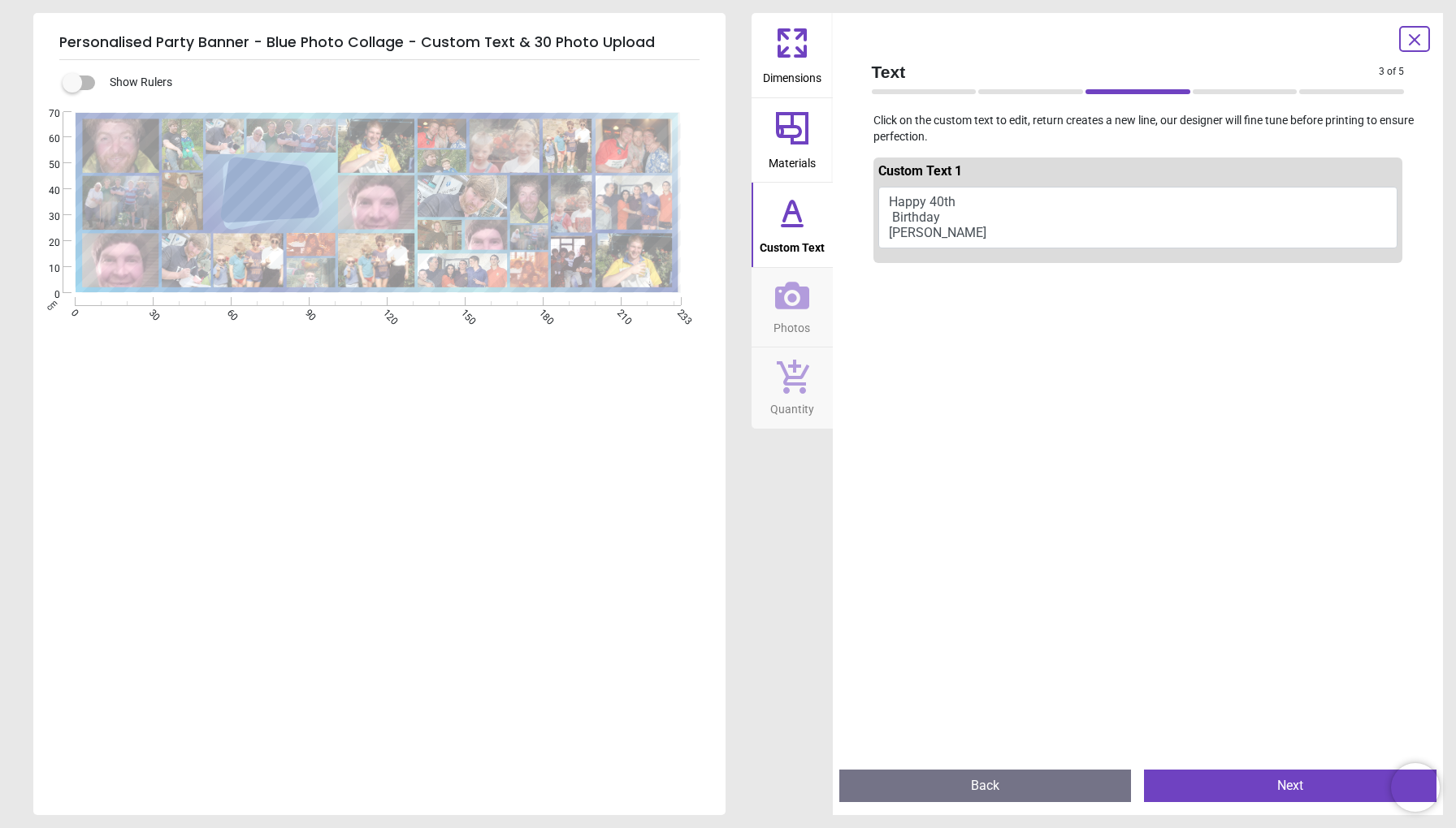
click at [1266, 781] on button "Next" at bounding box center [1290, 786] width 292 height 33
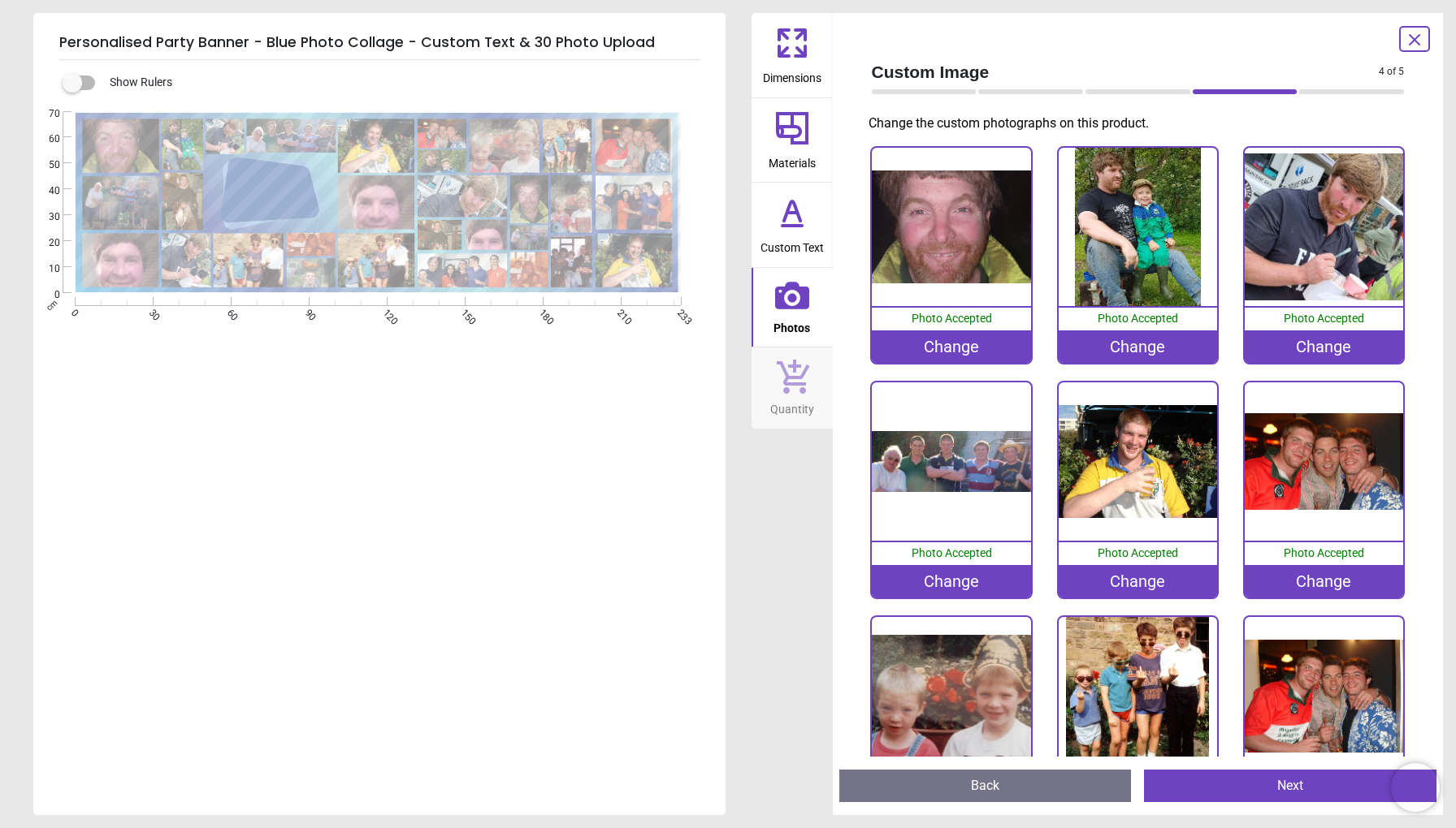
click at [1266, 781] on button "Next" at bounding box center [1290, 786] width 292 height 33
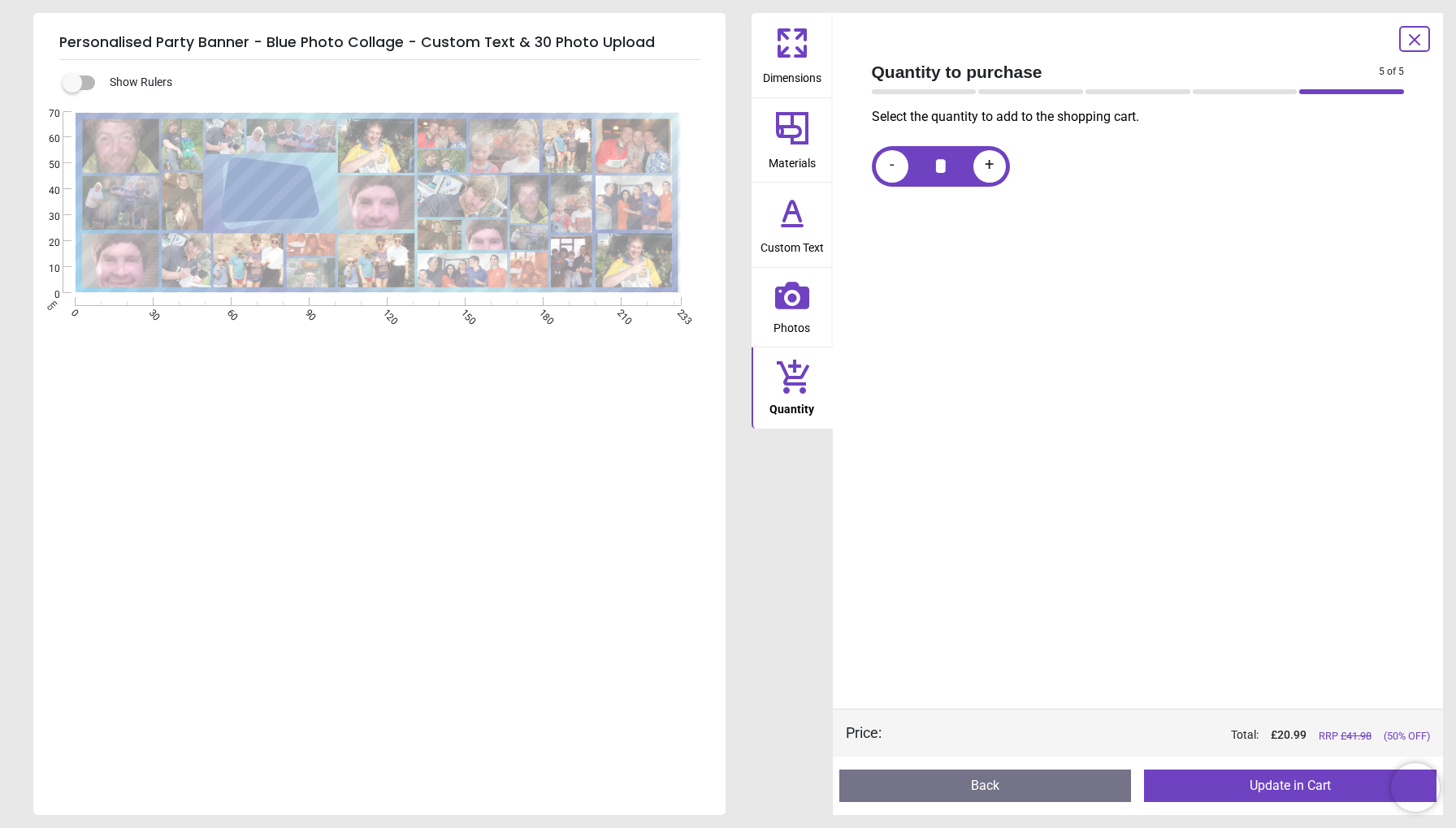
click at [1242, 788] on button "Update in Cart" at bounding box center [1290, 786] width 292 height 33
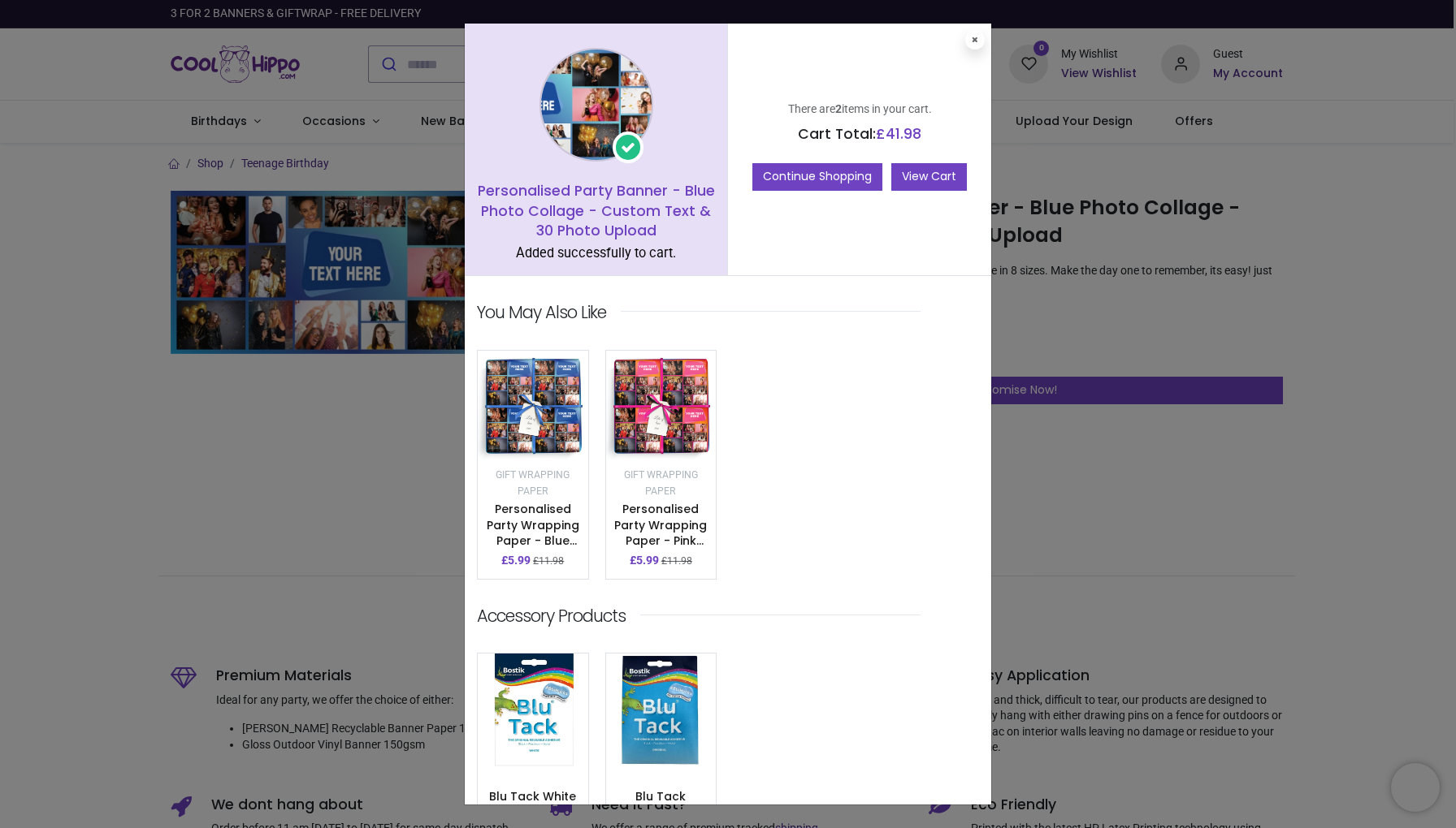
click at [927, 178] on link "View Cart" at bounding box center [929, 177] width 76 height 27
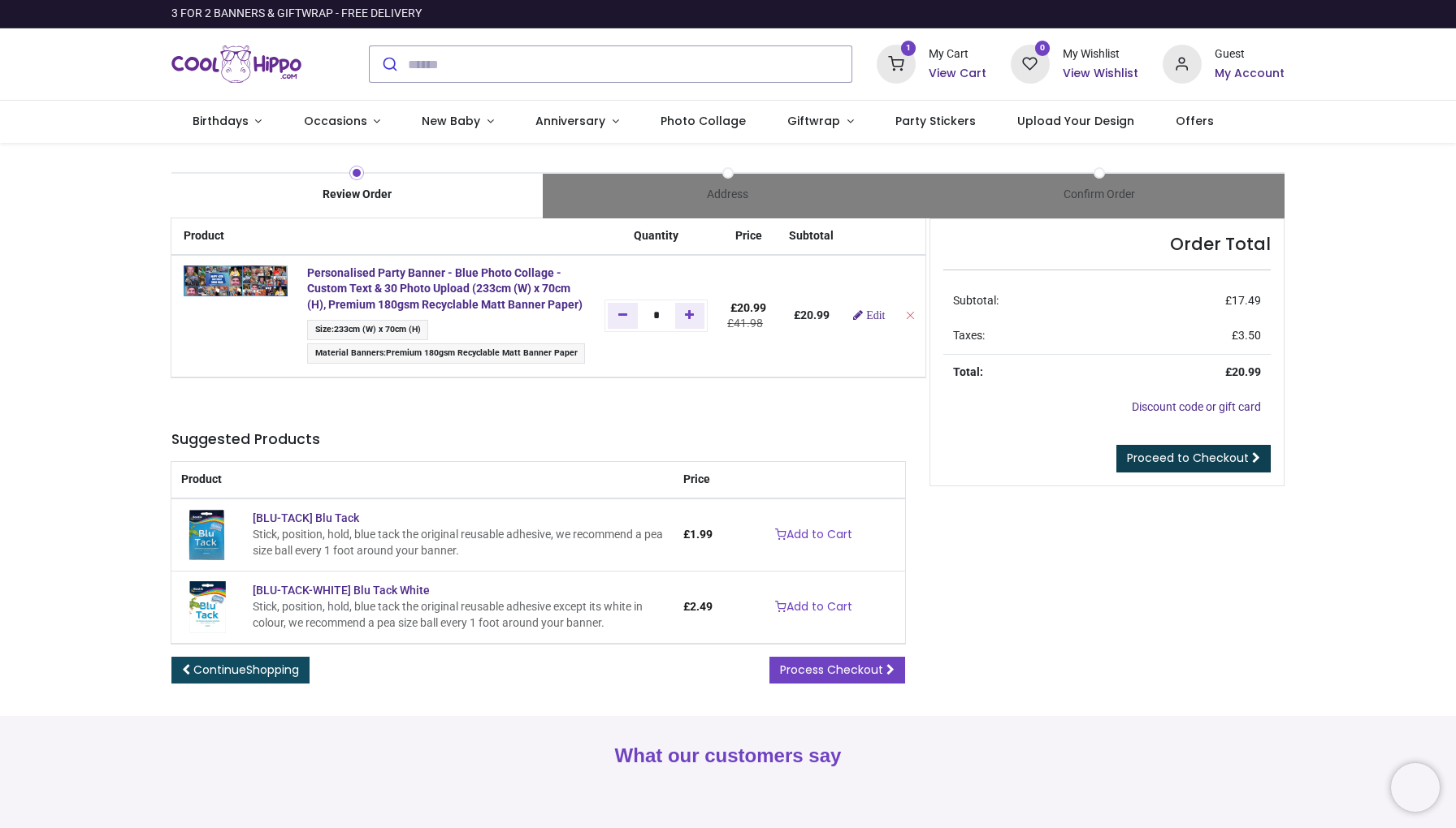
click at [1208, 455] on span "Proceed to Checkout" at bounding box center [1187, 458] width 121 height 16
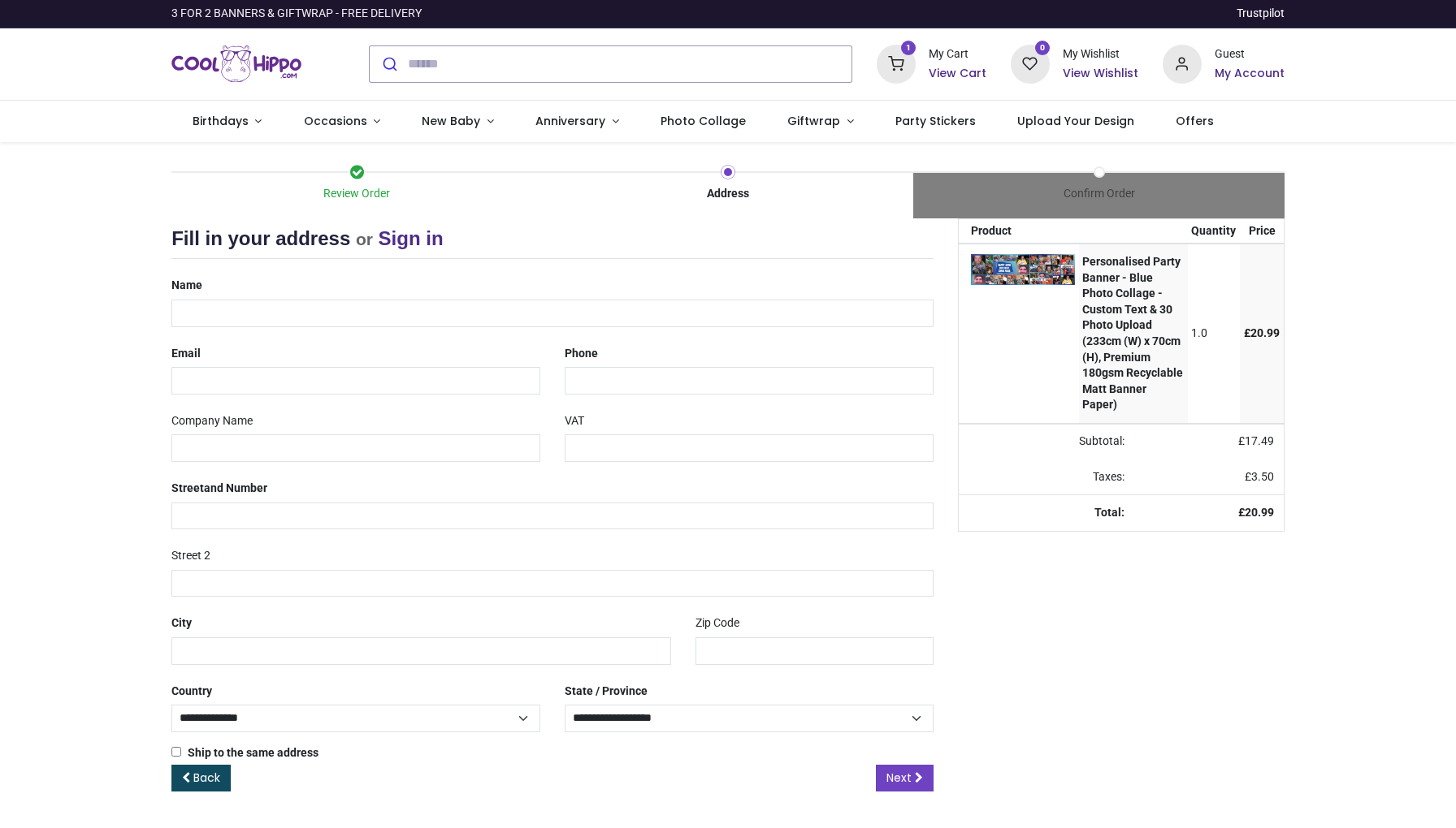
select select "***"
type input "**********"
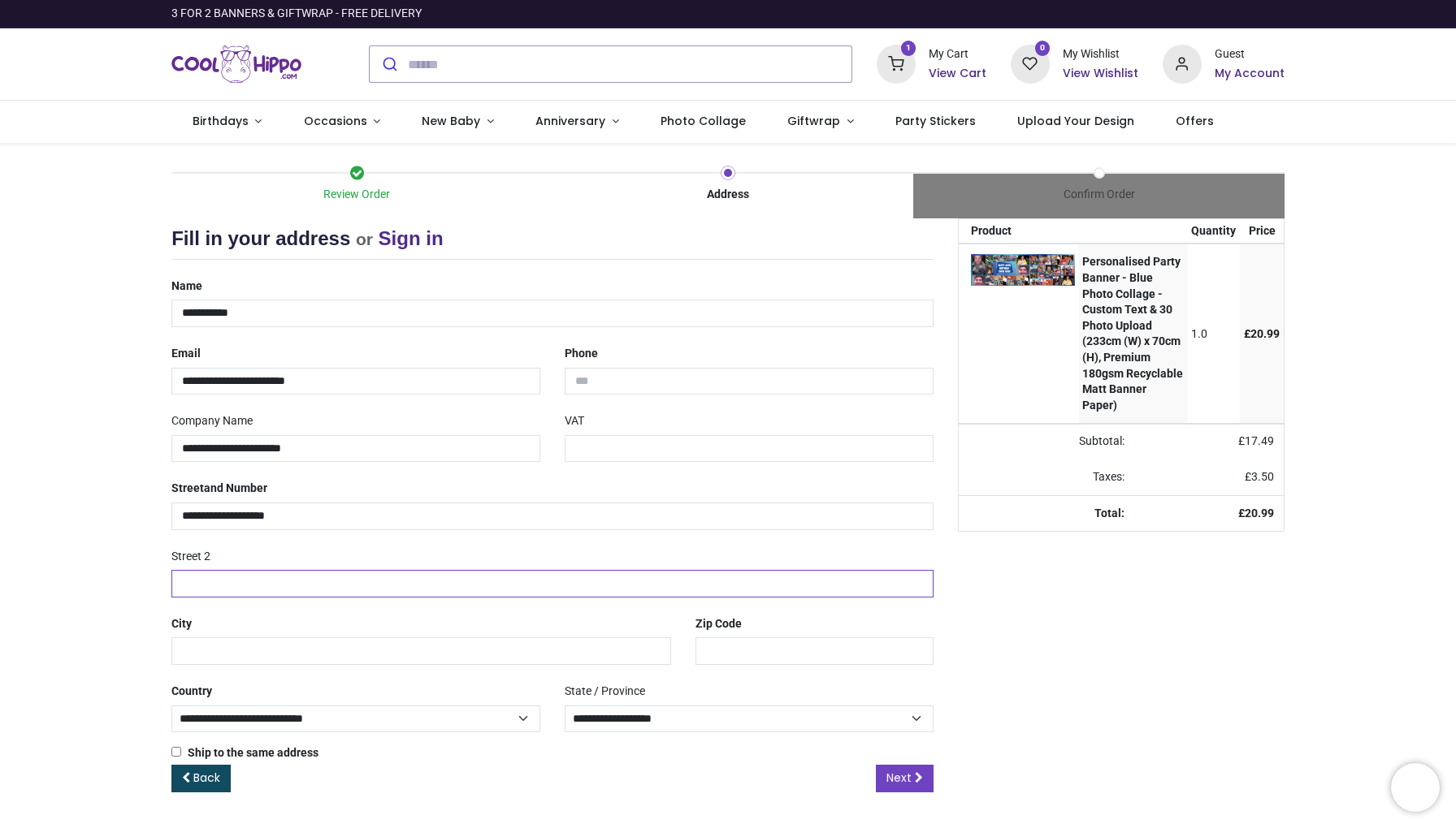
type input "**********"
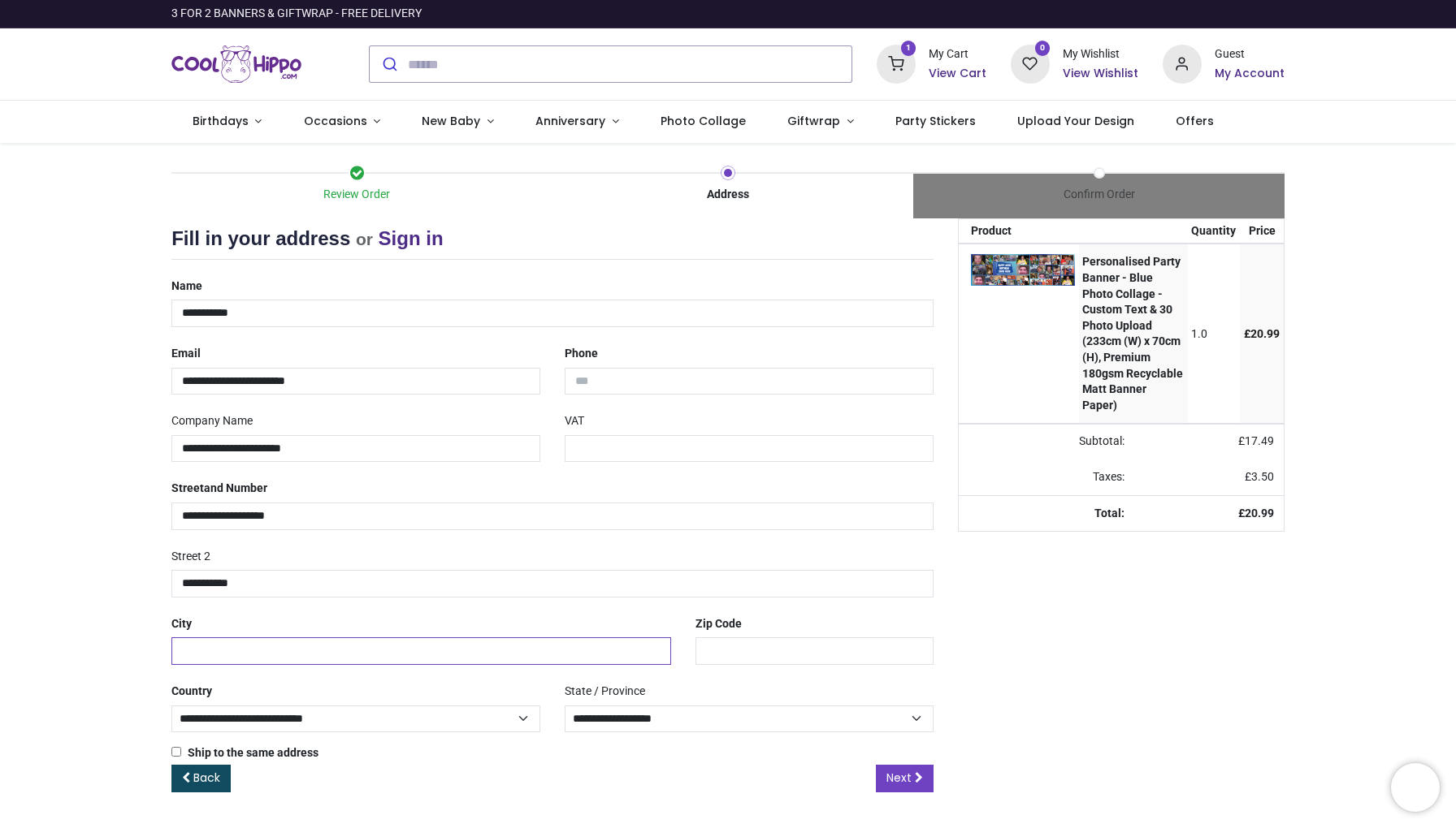
type input "**********"
type input "*******"
type input "**********"
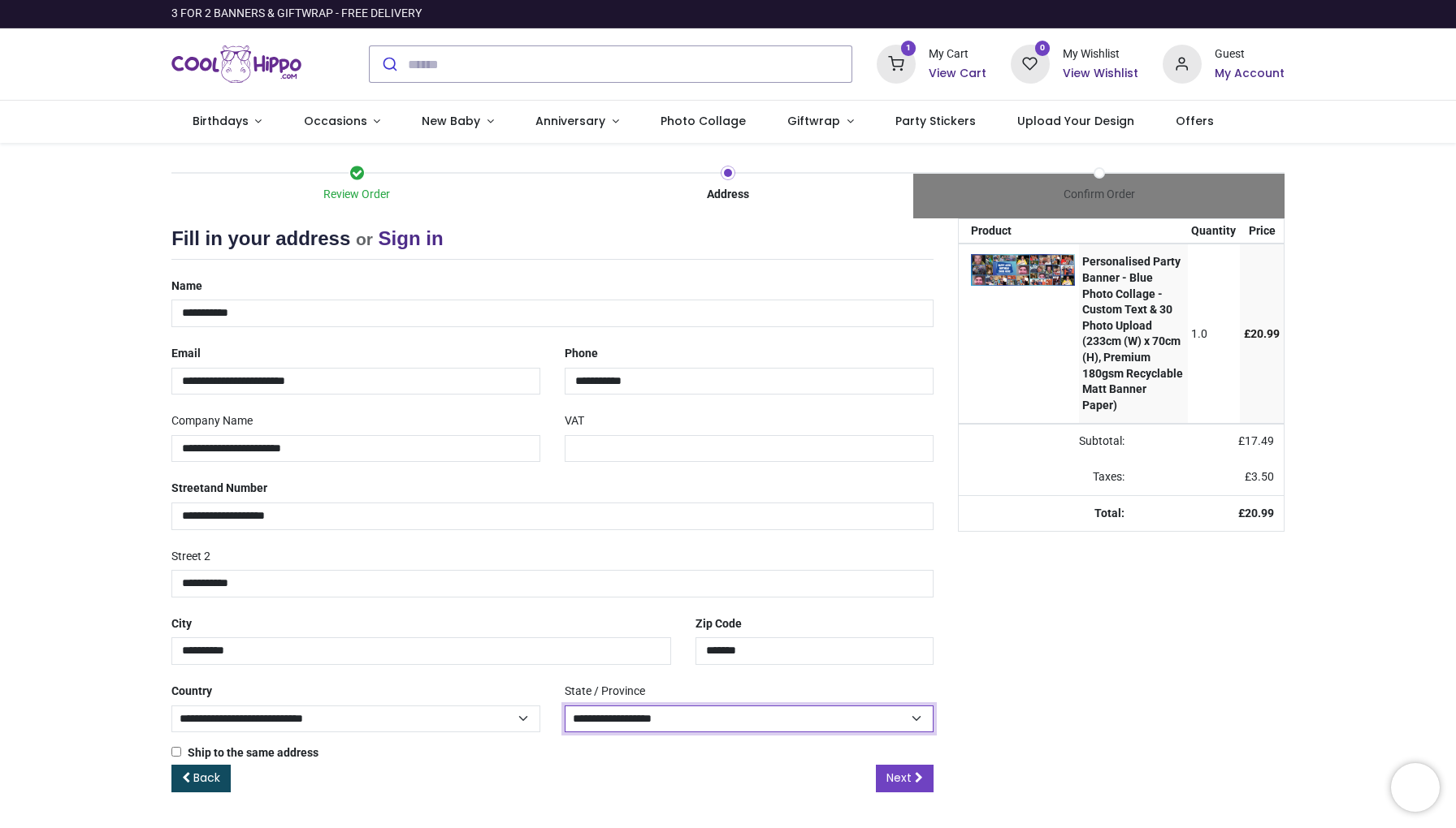
select select "***"
click at [910, 770] on span "Next" at bounding box center [899, 778] width 26 height 16
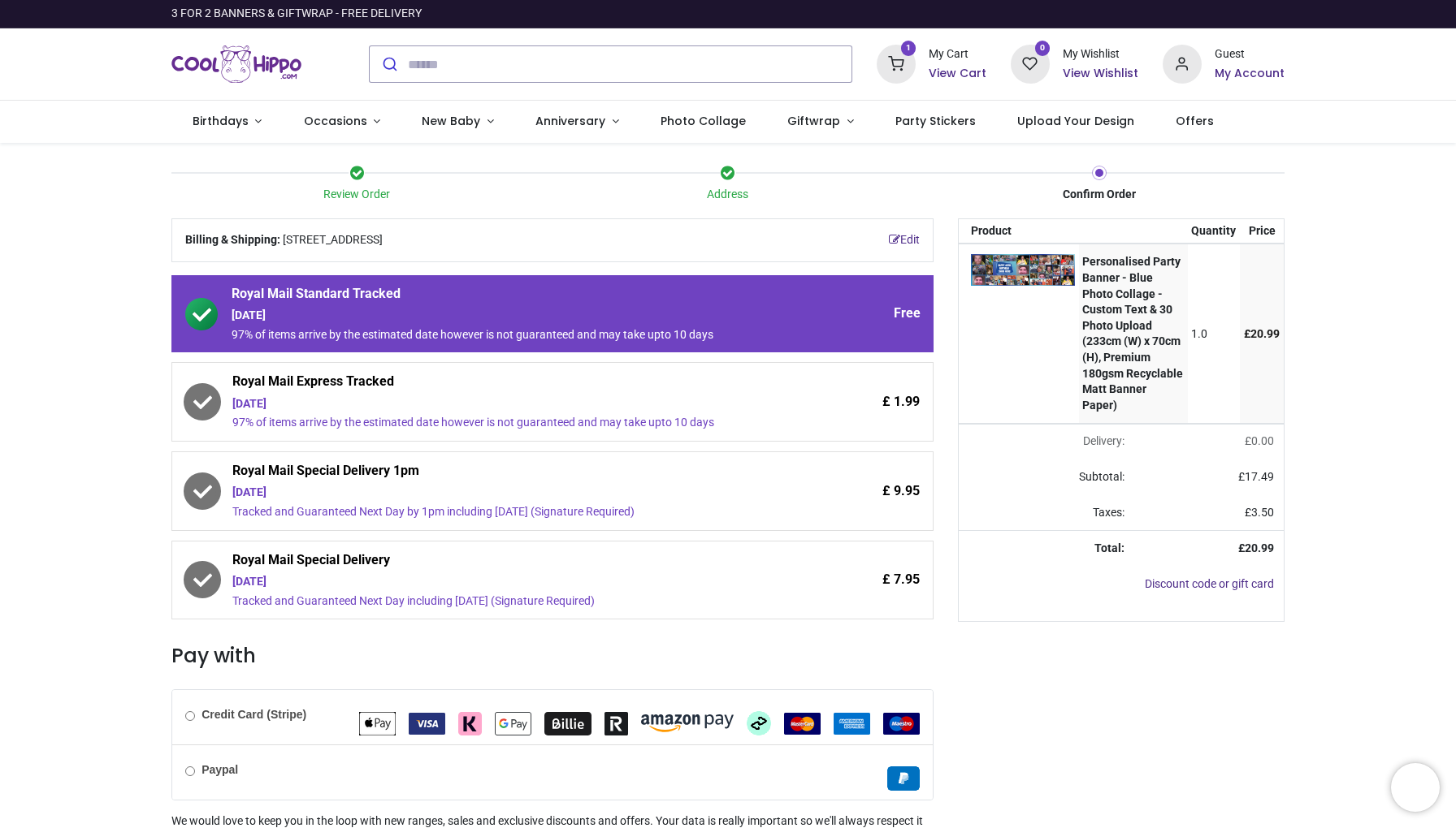
click at [209, 395] on icon at bounding box center [203, 403] width 20 height 15
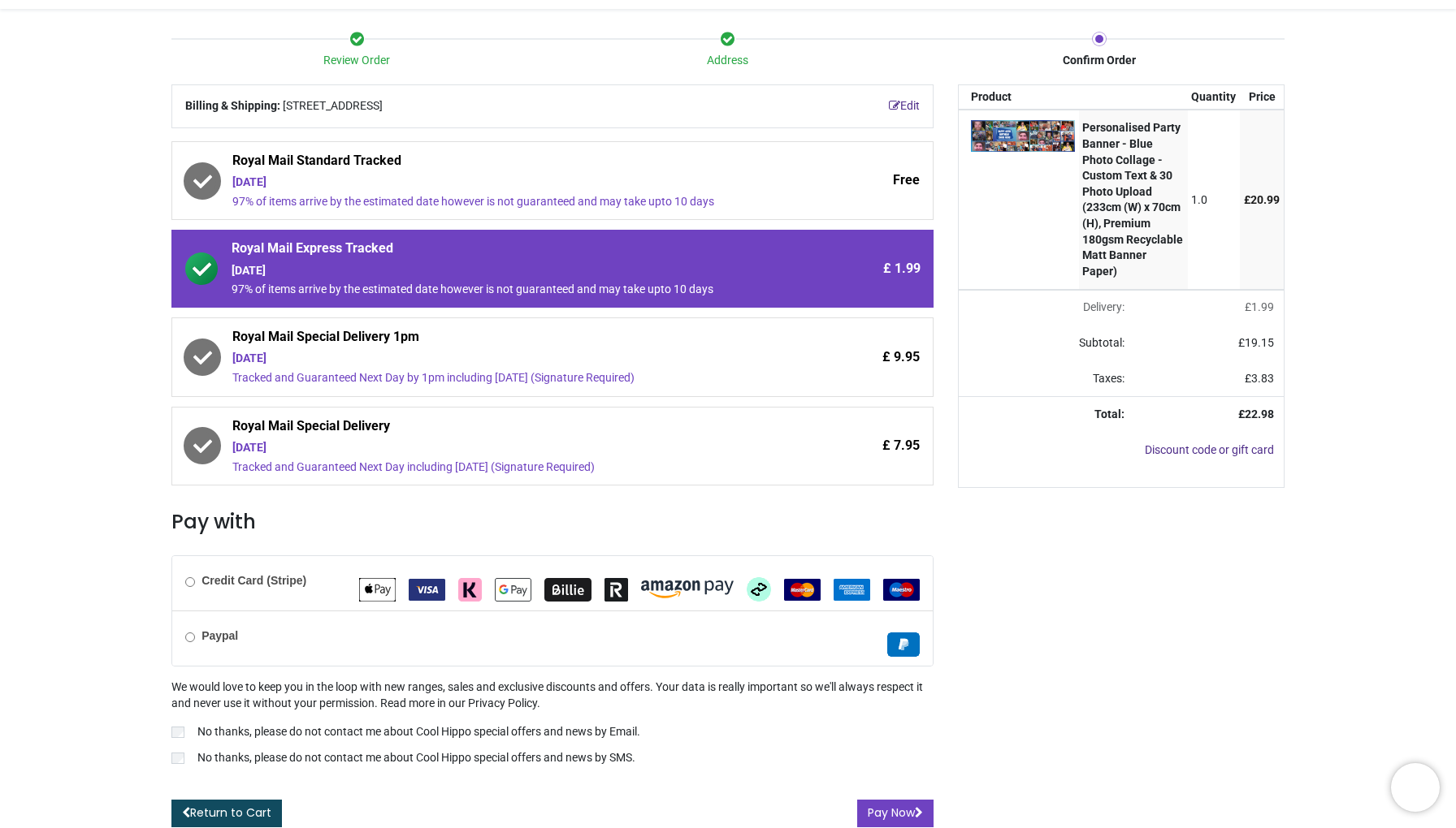
scroll to position [130, 0]
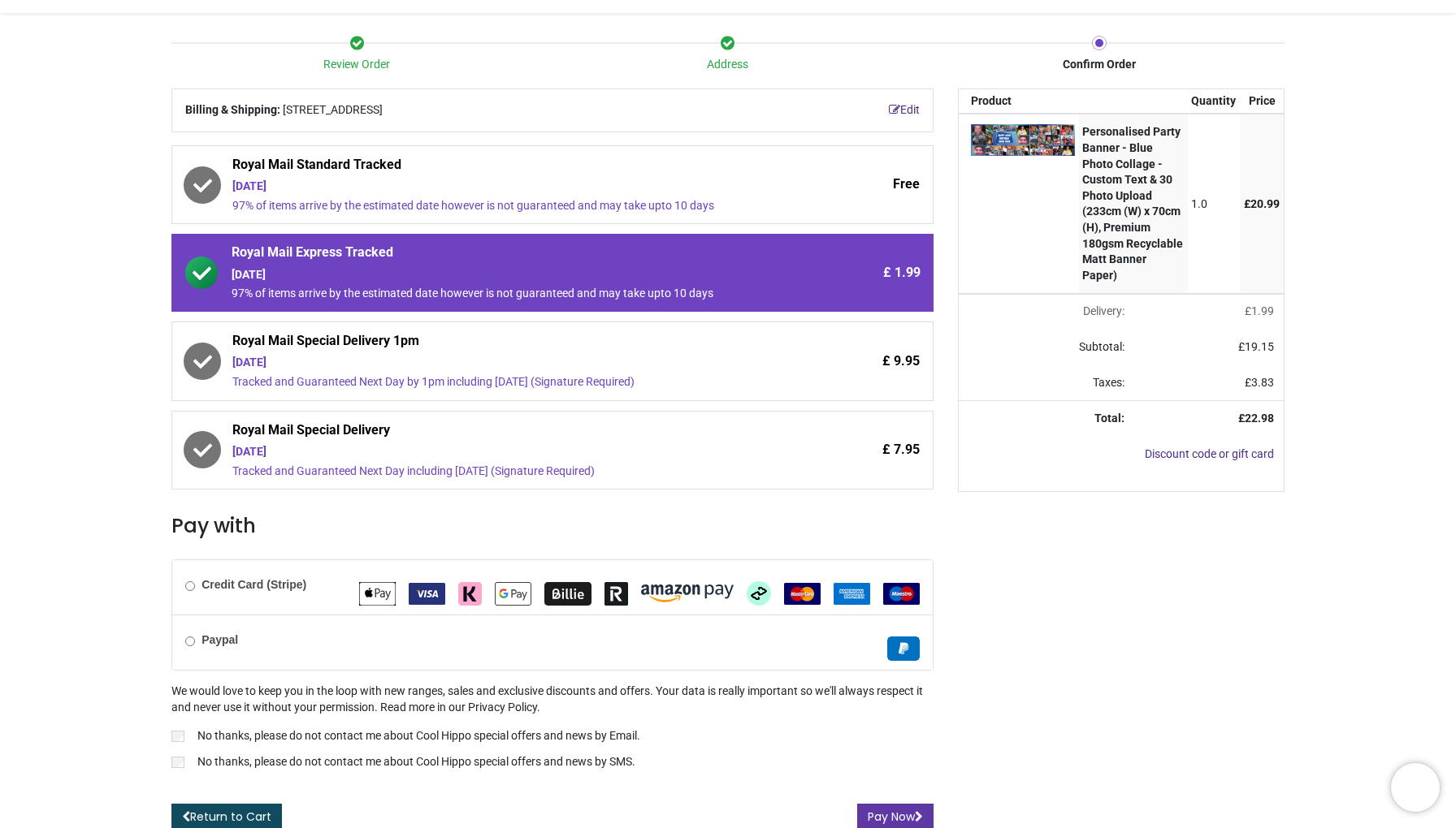
click at [906, 804] on button "Pay Now" at bounding box center [895, 817] width 77 height 27
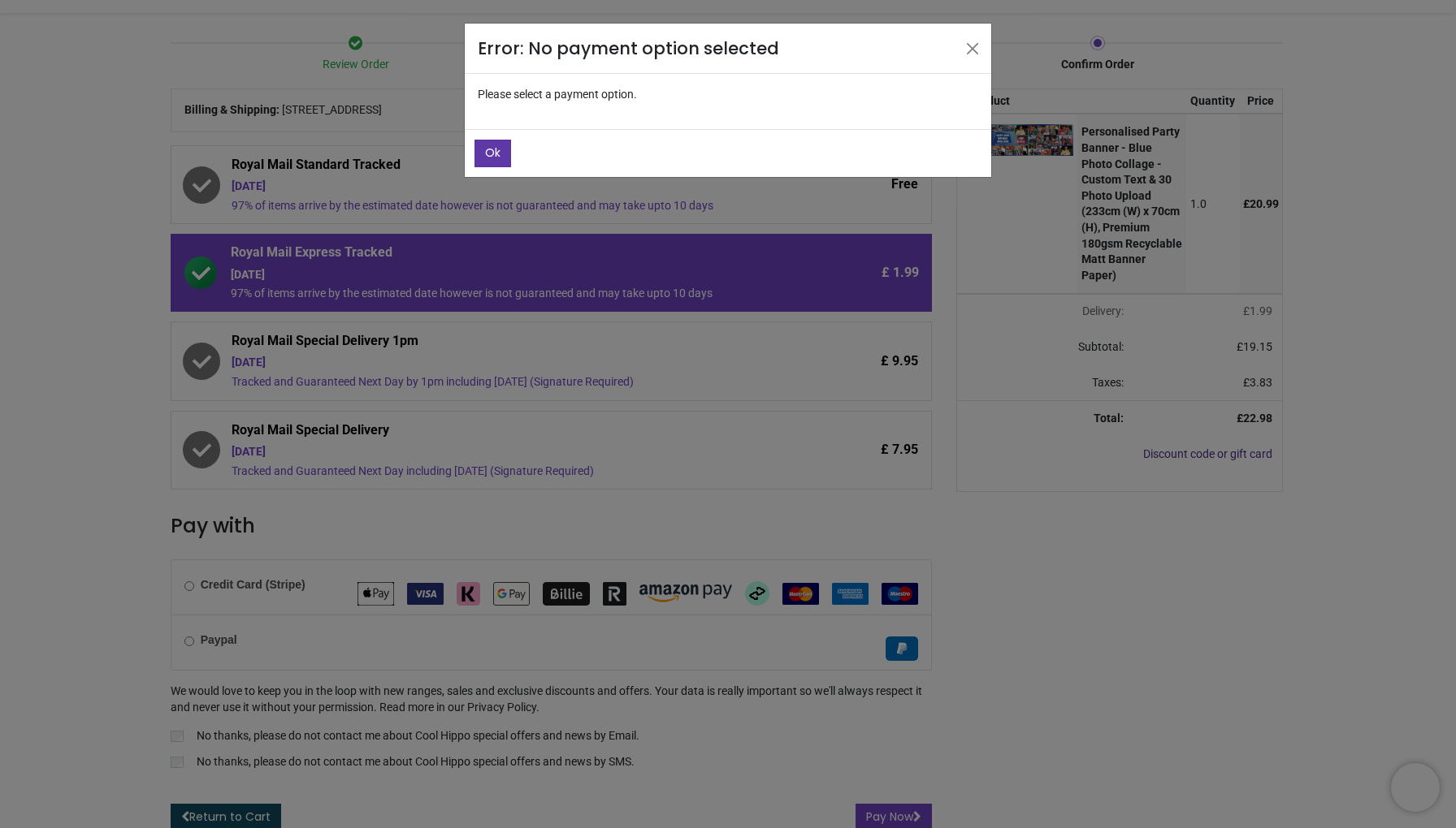
click at [480, 157] on button "Ok" at bounding box center [492, 153] width 37 height 27
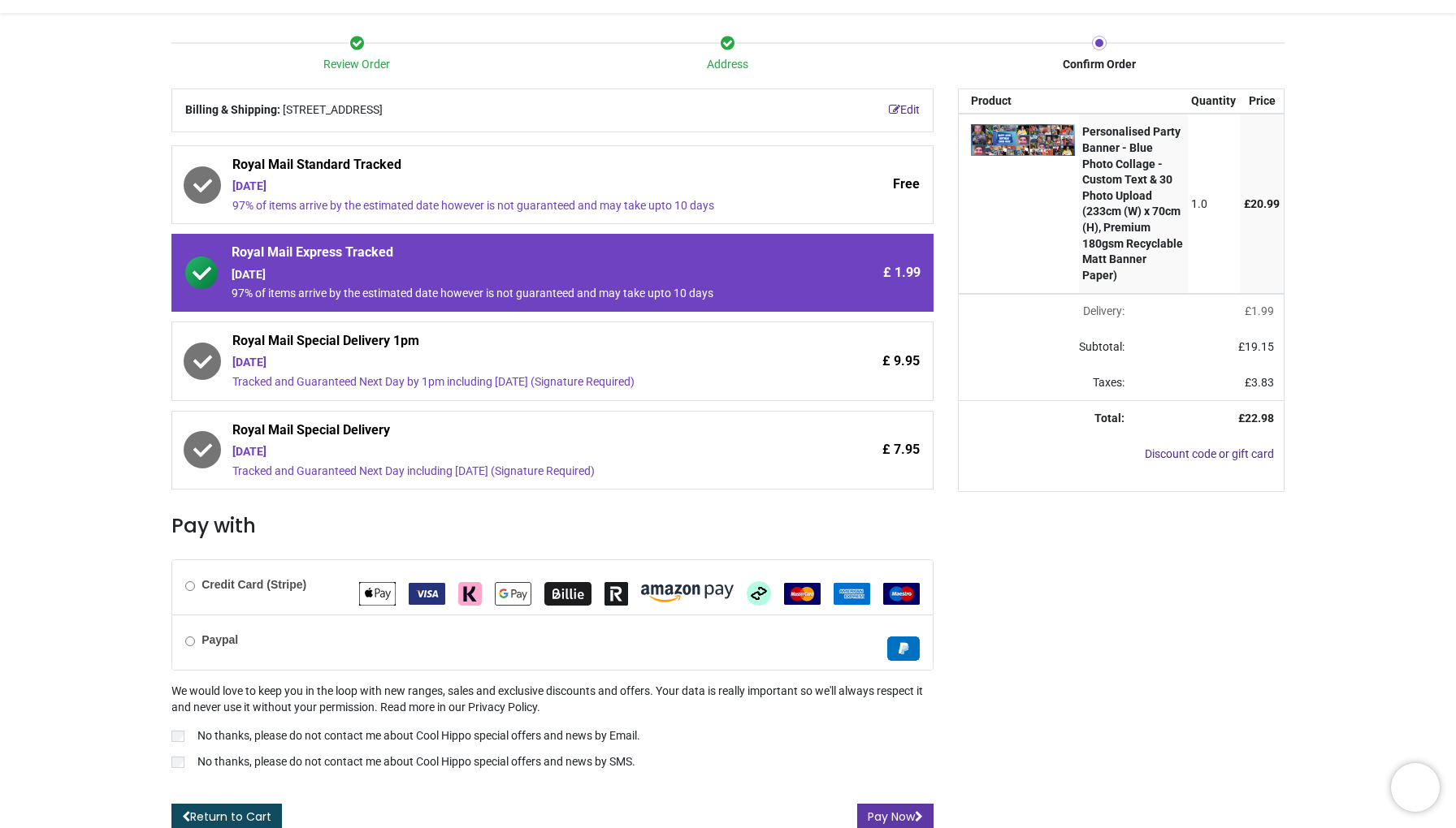
click at [890, 803] on button "Pay Now" at bounding box center [895, 817] width 77 height 27
